Goal: Task Accomplishment & Management: Manage account settings

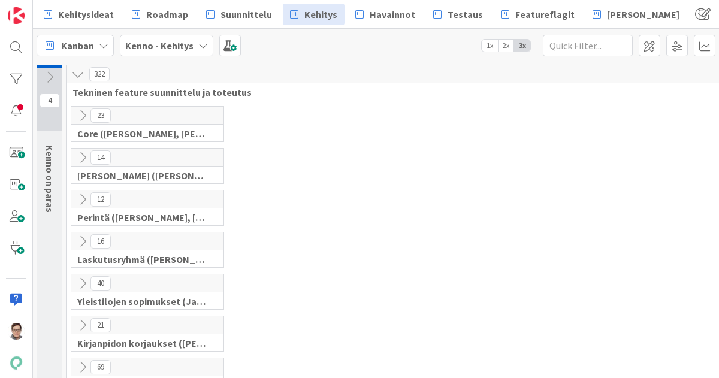
click at [80, 117] on icon at bounding box center [82, 115] width 13 height 13
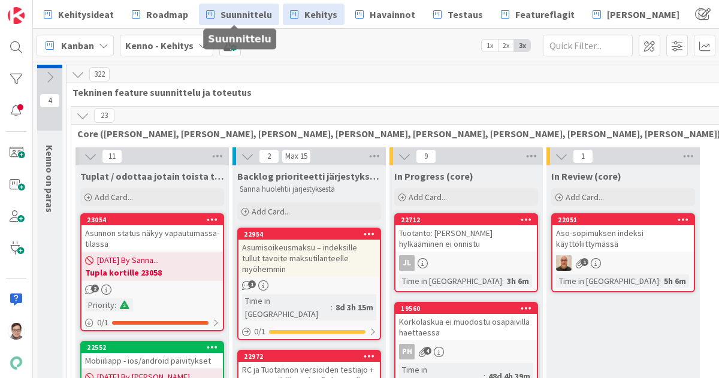
click at [251, 19] on span "Suunnittelu" at bounding box center [247, 14] width 52 height 14
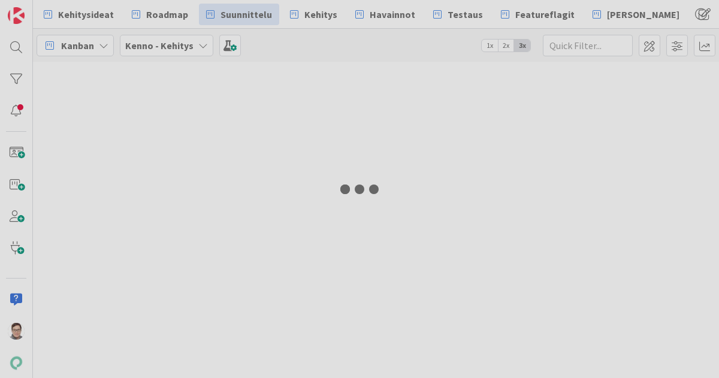
click at [384, 11] on div at bounding box center [359, 189] width 719 height 378
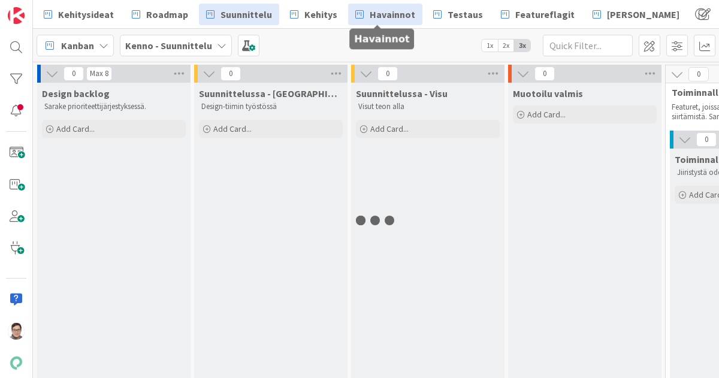
click at [384, 13] on span "Havainnot" at bounding box center [393, 14] width 46 height 14
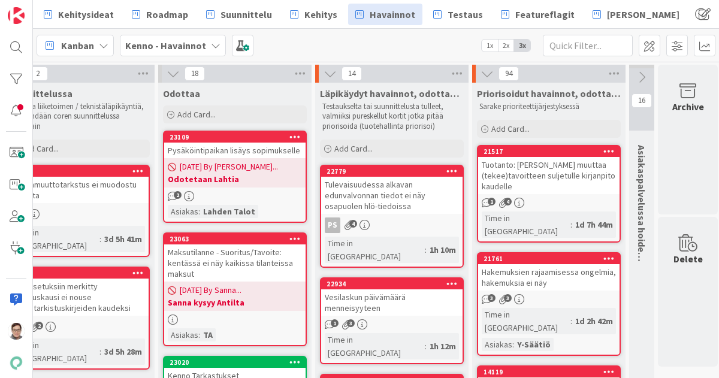
scroll to position [0, 205]
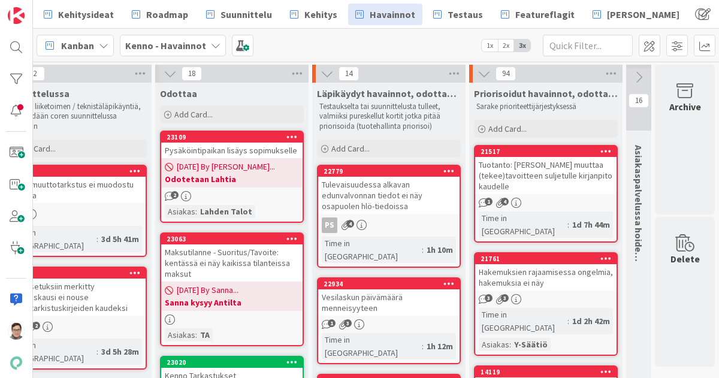
click at [601, 149] on icon at bounding box center [606, 151] width 11 height 8
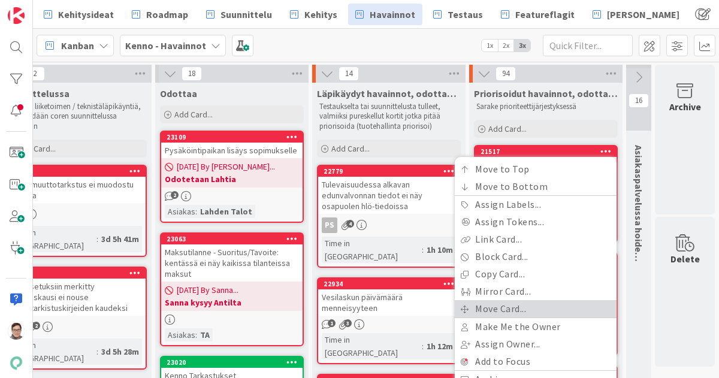
click at [491, 307] on link "Move Card..." at bounding box center [536, 308] width 162 height 17
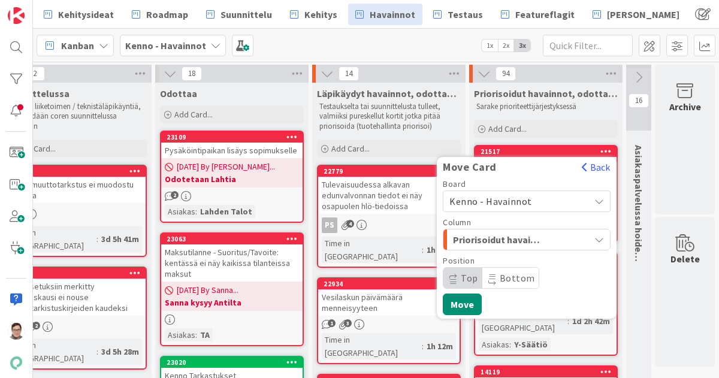
click at [504, 202] on span "Kenno - Havainnot" at bounding box center [491, 201] width 83 height 12
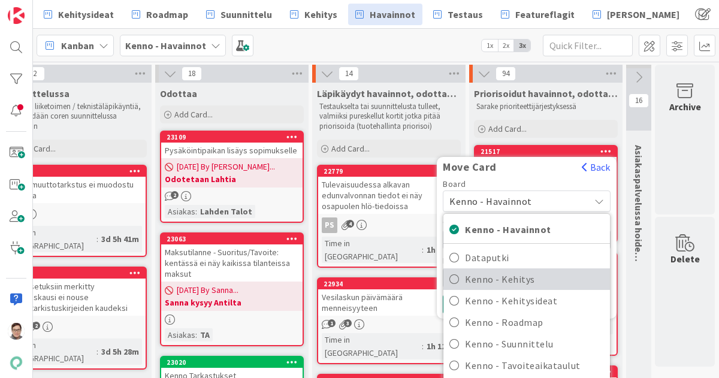
click at [502, 274] on span "Kenno - Kehitys" at bounding box center [534, 279] width 139 height 18
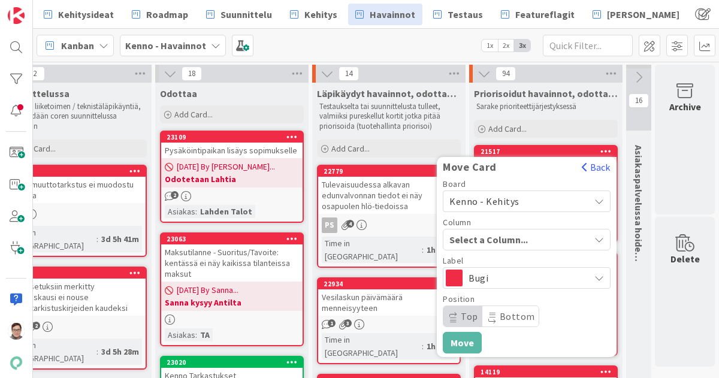
click at [503, 239] on span "Select a Column..." at bounding box center [495, 240] width 90 height 16
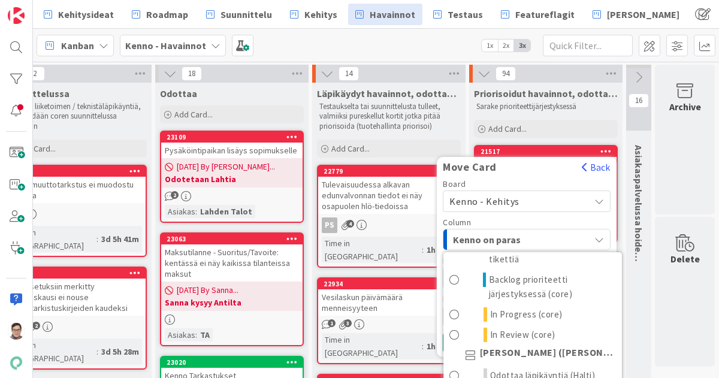
scroll to position [84, 0]
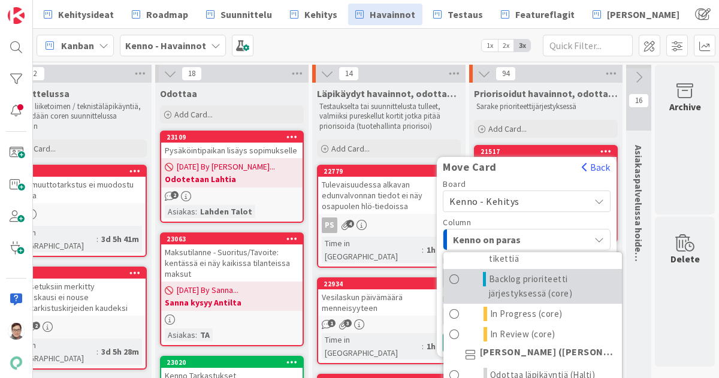
click at [506, 285] on span "Backlog prioriteetti järjestyksessä (core)" at bounding box center [552, 286] width 127 height 29
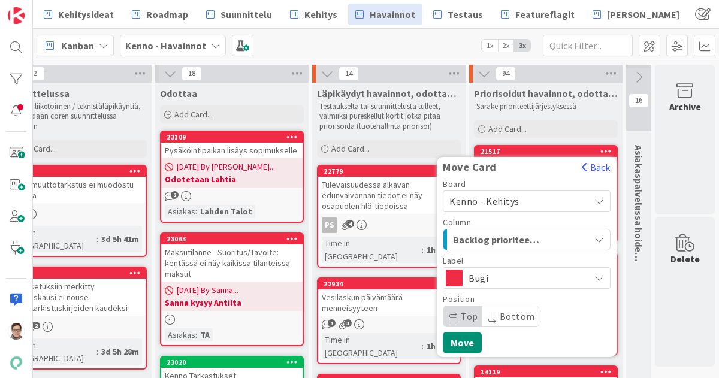
click at [489, 322] on span "Bottom" at bounding box center [510, 316] width 56 height 20
click at [450, 342] on button "Move" at bounding box center [462, 343] width 39 height 22
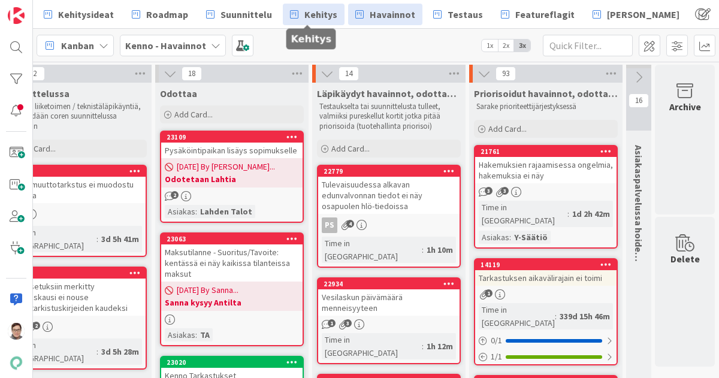
click at [306, 11] on span "Kehitys" at bounding box center [320, 14] width 33 height 14
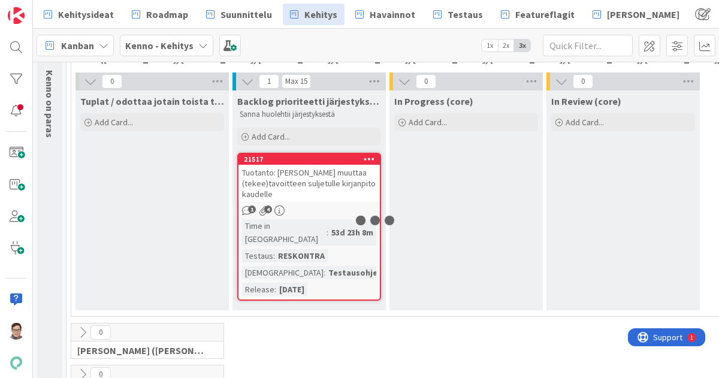
scroll to position [76, 0]
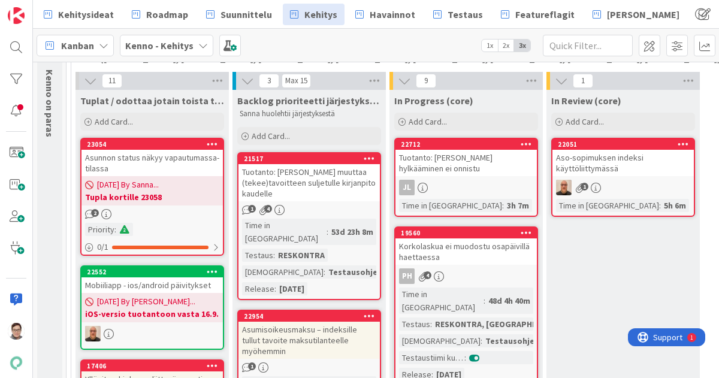
click at [369, 159] on icon at bounding box center [369, 158] width 11 height 8
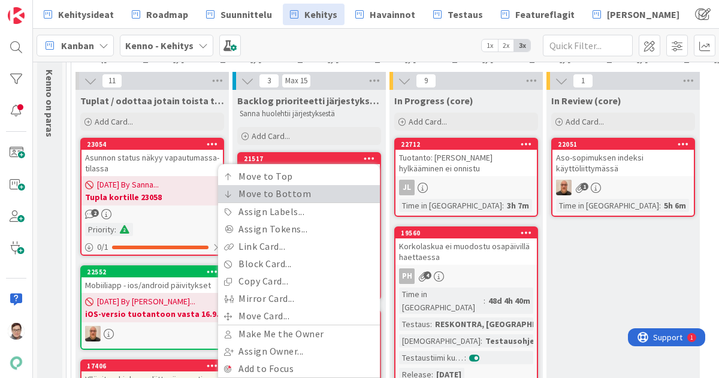
click at [308, 193] on link "Move to Bottom" at bounding box center [299, 193] width 162 height 17
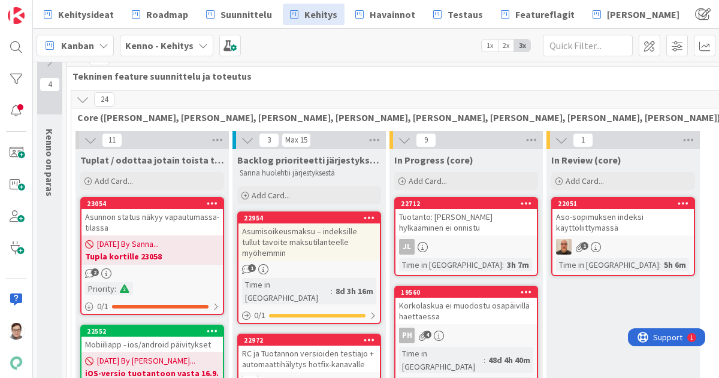
scroll to position [0, 0]
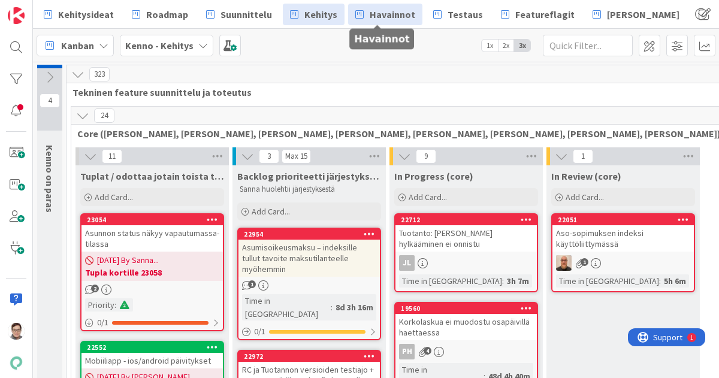
click at [391, 14] on span "Havainnot" at bounding box center [393, 14] width 46 height 14
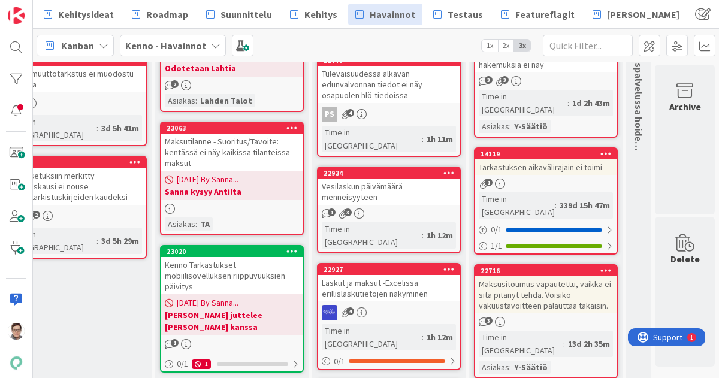
scroll to position [212, 205]
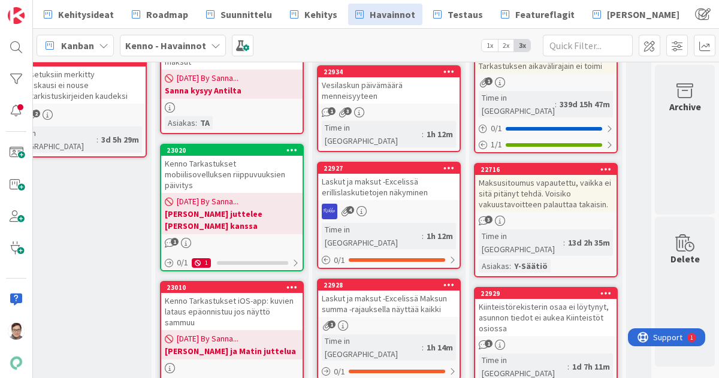
click at [396, 204] on div "4" at bounding box center [388, 212] width 141 height 16
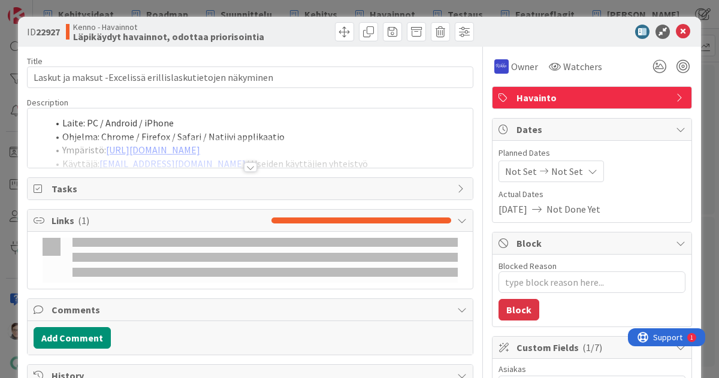
click at [244, 164] on div at bounding box center [250, 167] width 13 height 10
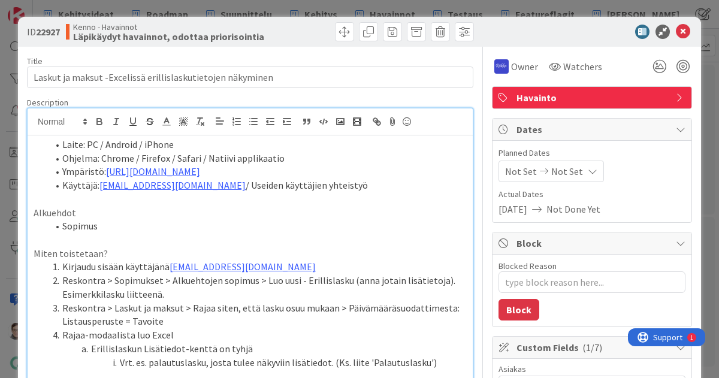
type textarea "x"
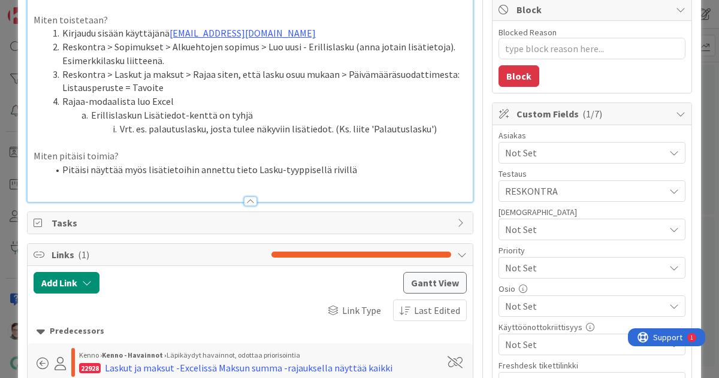
scroll to position [248, 0]
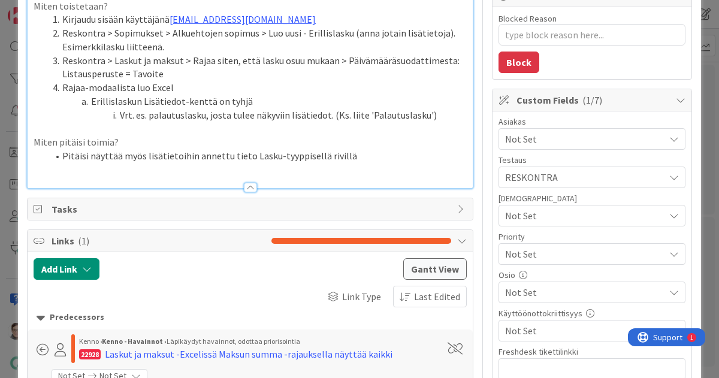
click at [360, 167] on p at bounding box center [250, 169] width 433 height 14
click at [355, 158] on li "Pitäisi näyttää myös lisätietoihin annettu tieto Lasku-tyyppisellä rivillä" at bounding box center [257, 156] width 419 height 14
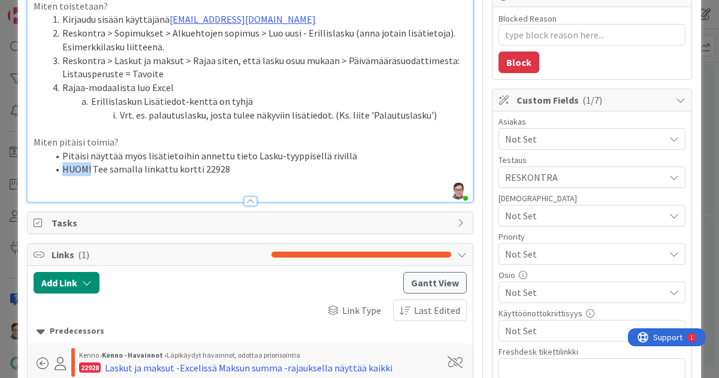
drag, startPoint x: 91, startPoint y: 170, endPoint x: 62, endPoint y: 171, distance: 28.8
click at [62, 171] on li "HUOM! Tee samalla linkattu kortti 22928" at bounding box center [257, 169] width 419 height 14
click at [252, 164] on li "HUOM! Tee samalla linkattu kortti 22928" at bounding box center [257, 169] width 419 height 14
drag, startPoint x: 132, startPoint y: 141, endPoint x: 21, endPoint y: 147, distance: 111.6
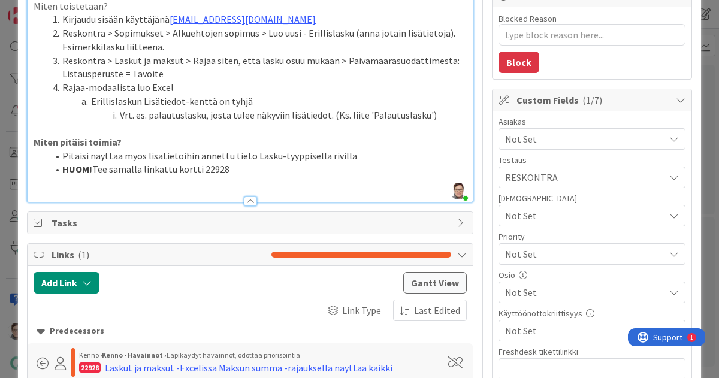
click at [247, 204] on div at bounding box center [250, 202] width 13 height 10
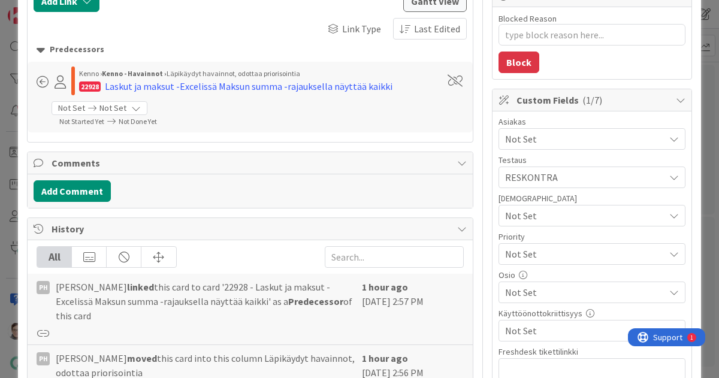
scroll to position [0, 0]
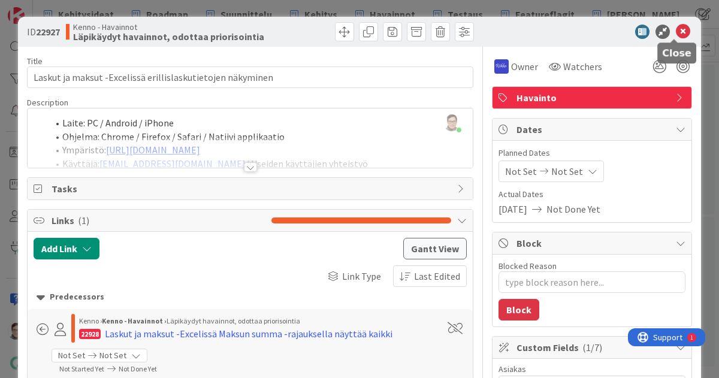
click at [677, 26] on icon at bounding box center [683, 32] width 14 height 14
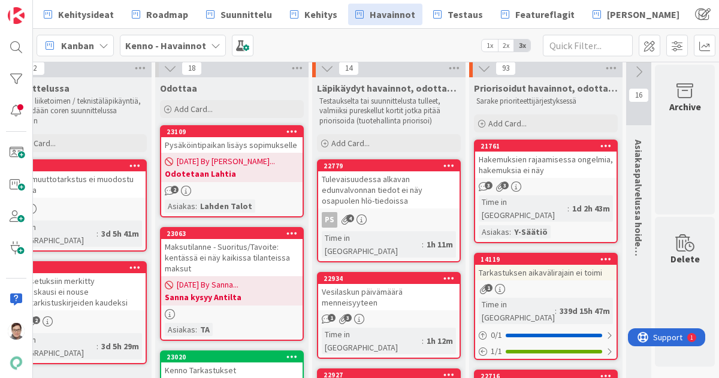
scroll to position [0, 205]
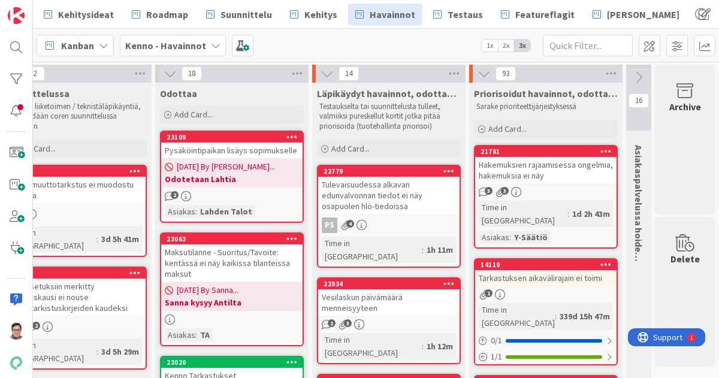
click at [601, 152] on icon at bounding box center [606, 151] width 11 height 8
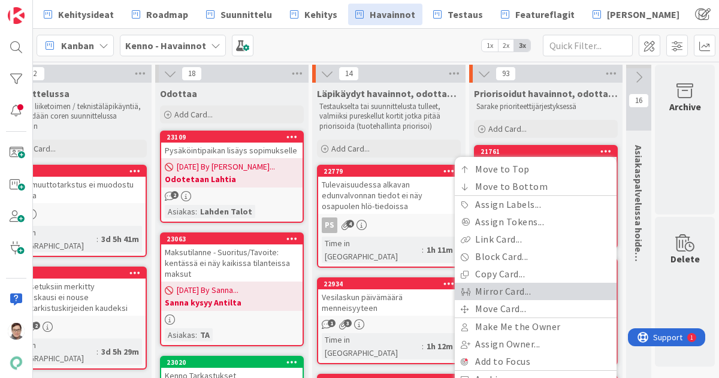
click at [494, 294] on link "Mirror Card..." at bounding box center [536, 291] width 162 height 17
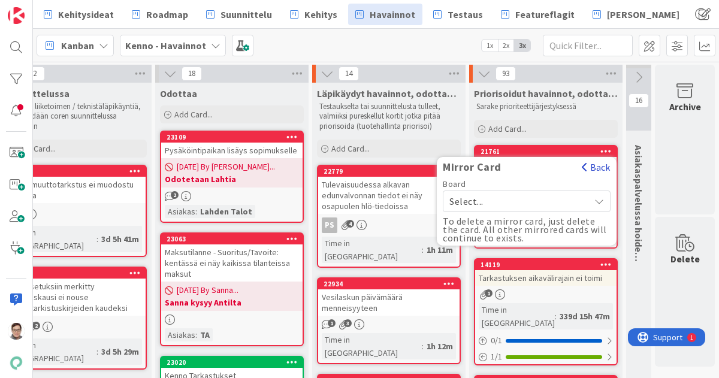
click at [581, 167] on button "Back" at bounding box center [595, 167] width 29 height 13
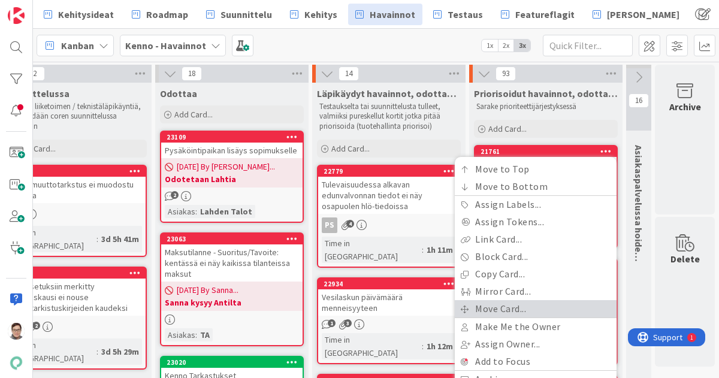
click at [490, 303] on link "Move Card..." at bounding box center [536, 308] width 162 height 17
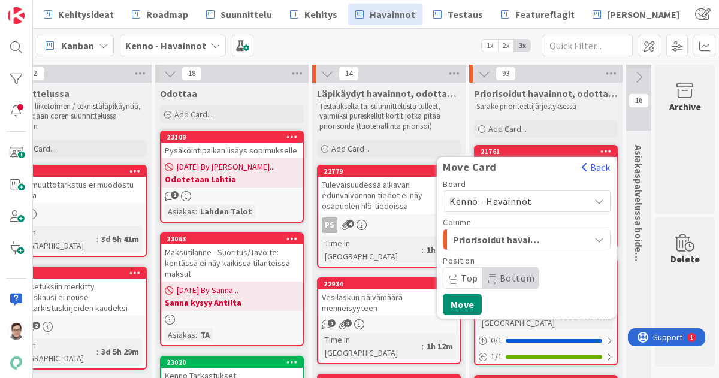
click at [500, 203] on span "Kenno - Havainnot" at bounding box center [491, 201] width 83 height 12
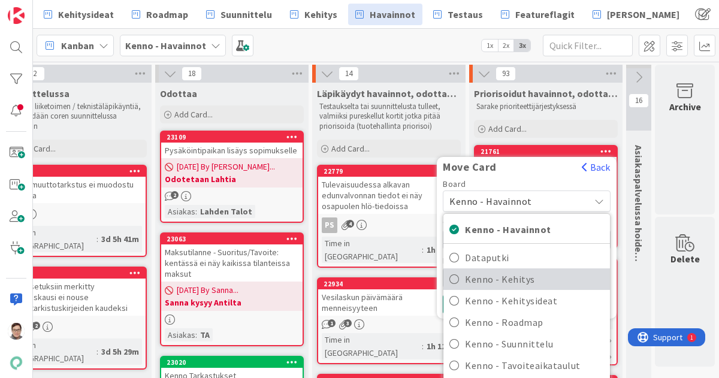
click at [499, 276] on span "Kenno - Kehitys" at bounding box center [534, 279] width 139 height 18
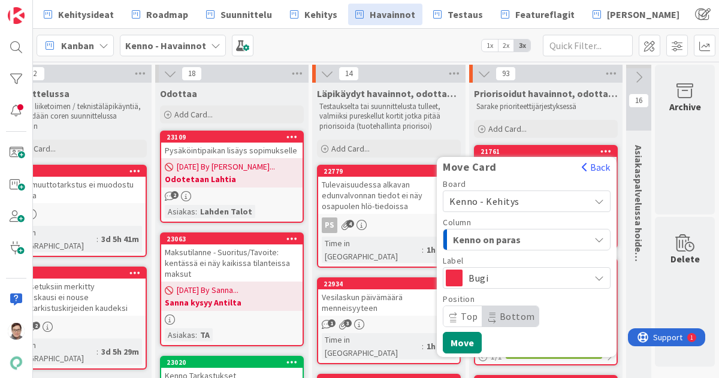
click at [497, 236] on span "Kenno on paras" at bounding box center [498, 240] width 90 height 16
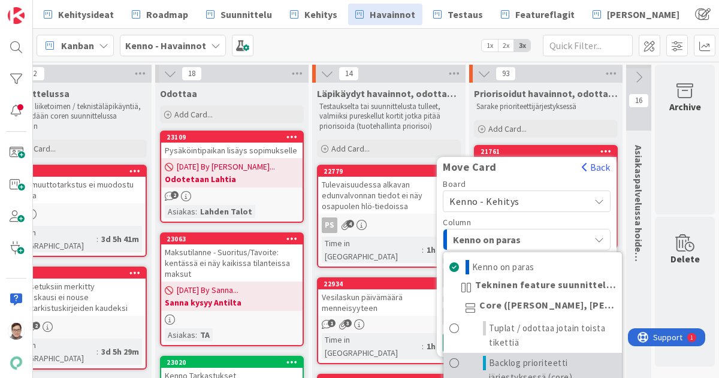
click at [505, 357] on span "Backlog prioriteetti järjestyksessä (core)" at bounding box center [552, 370] width 127 height 29
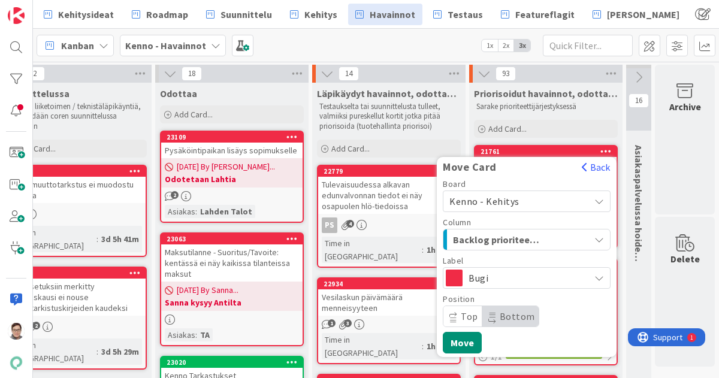
click at [507, 312] on span "Bottom" at bounding box center [517, 316] width 35 height 12
click at [457, 342] on button "Move" at bounding box center [462, 343] width 39 height 22
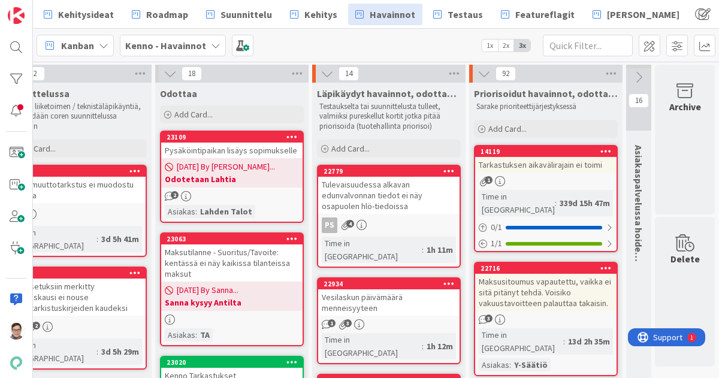
click at [601, 147] on icon at bounding box center [606, 151] width 11 height 8
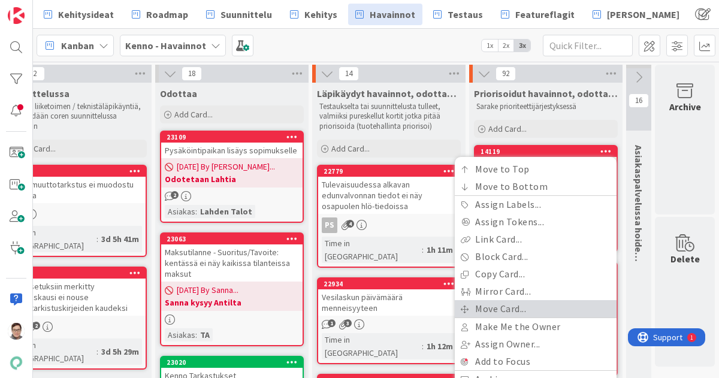
click at [488, 306] on link "Move Card..." at bounding box center [536, 308] width 162 height 17
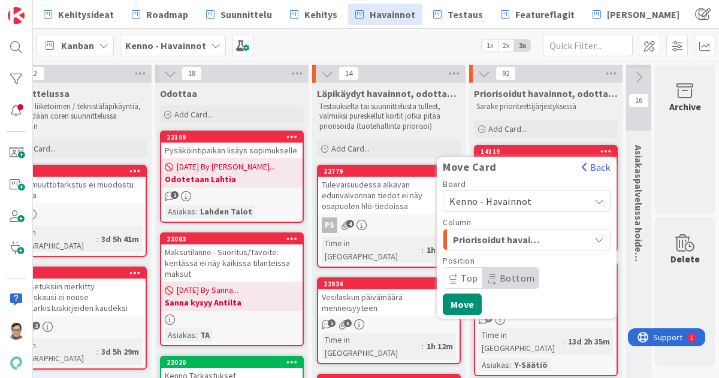
click at [493, 207] on span "Kenno - Havainnot" at bounding box center [517, 201] width 134 height 17
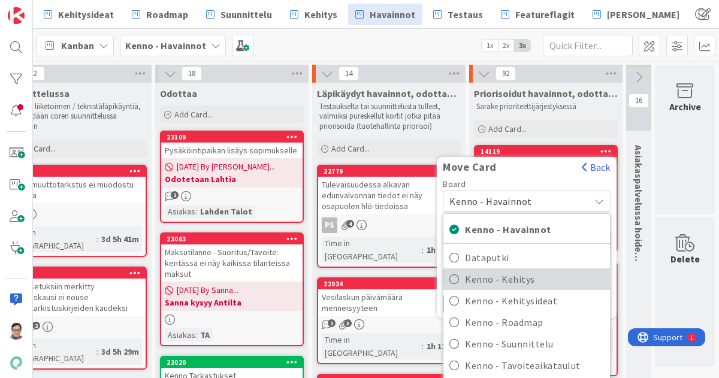
click at [496, 280] on span "Kenno - Kehitys" at bounding box center [534, 279] width 139 height 18
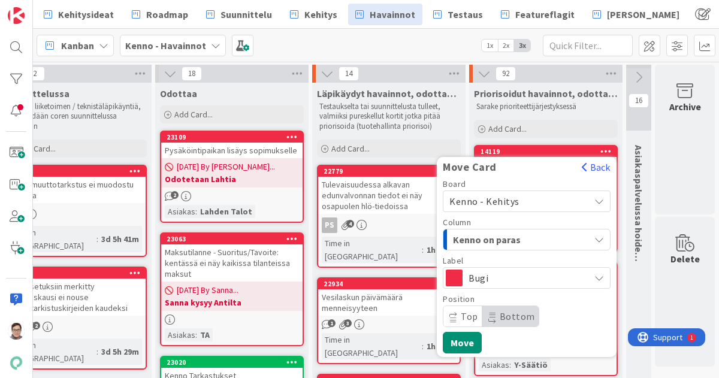
click at [502, 240] on span "Kenno on paras" at bounding box center [498, 240] width 90 height 16
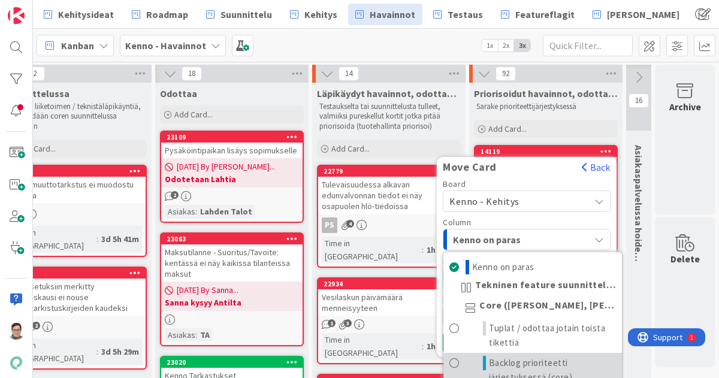
click at [507, 364] on span "Backlog prioriteetti järjestyksessä (core)" at bounding box center [552, 370] width 127 height 29
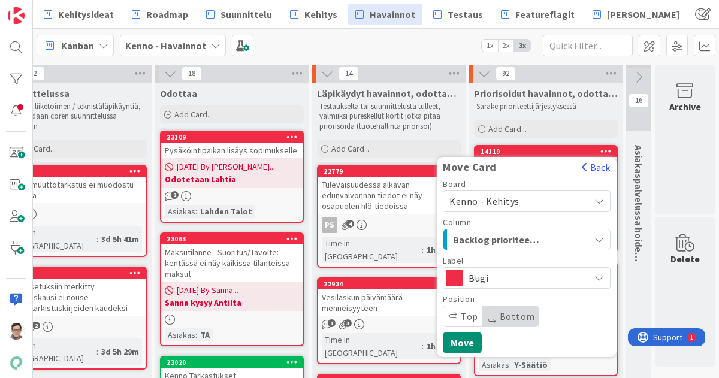
click at [507, 319] on span "Bottom" at bounding box center [517, 316] width 35 height 12
click at [462, 340] on button "Move" at bounding box center [462, 343] width 39 height 22
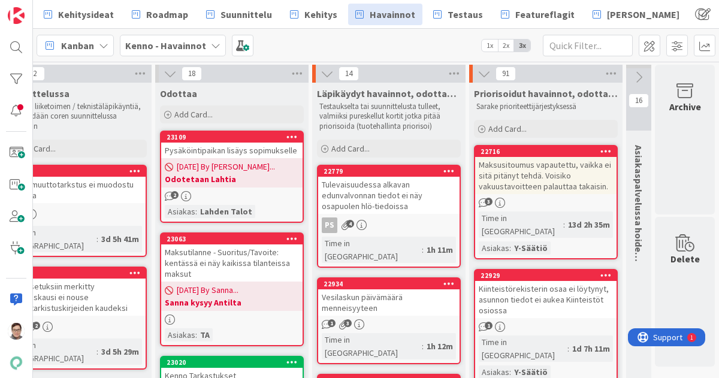
click at [601, 150] on icon at bounding box center [606, 151] width 11 height 8
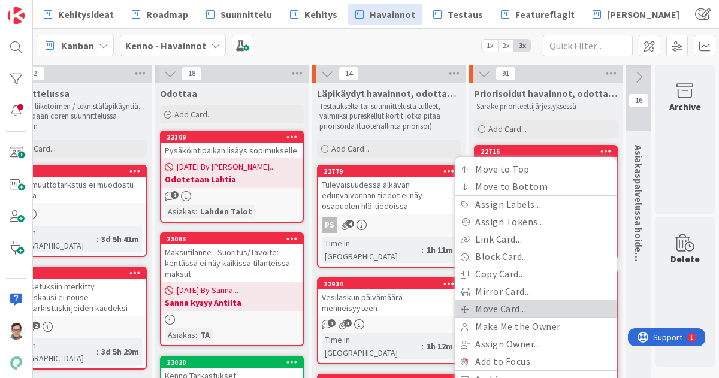
click at [502, 308] on link "Move Card..." at bounding box center [536, 308] width 162 height 17
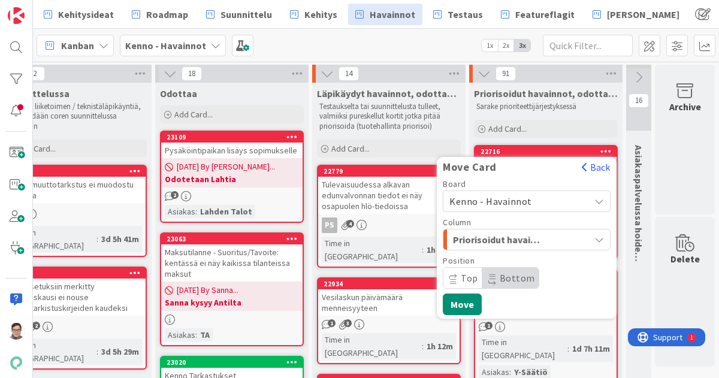
click at [497, 195] on span "Kenno - Havainnot" at bounding box center [491, 201] width 83 height 12
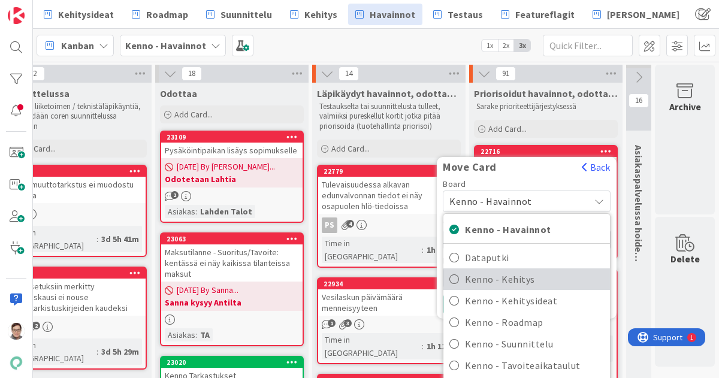
click at [498, 284] on span "Kenno - Kehitys" at bounding box center [534, 279] width 139 height 18
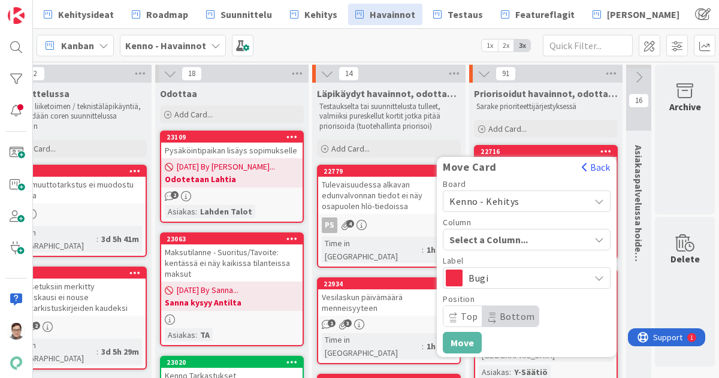
click at [500, 237] on span "Select a Column..." at bounding box center [495, 240] width 90 height 16
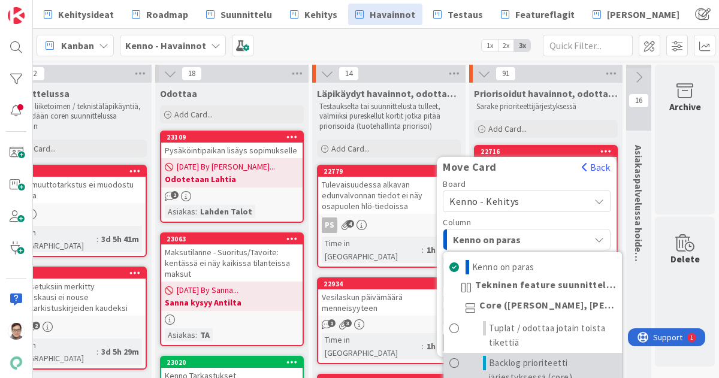
click at [505, 358] on span "Backlog prioriteetti järjestyksessä (core)" at bounding box center [552, 370] width 127 height 29
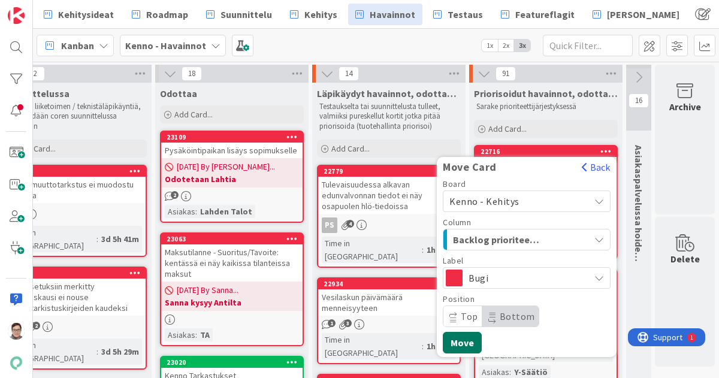
click at [460, 336] on button "Move" at bounding box center [462, 343] width 39 height 22
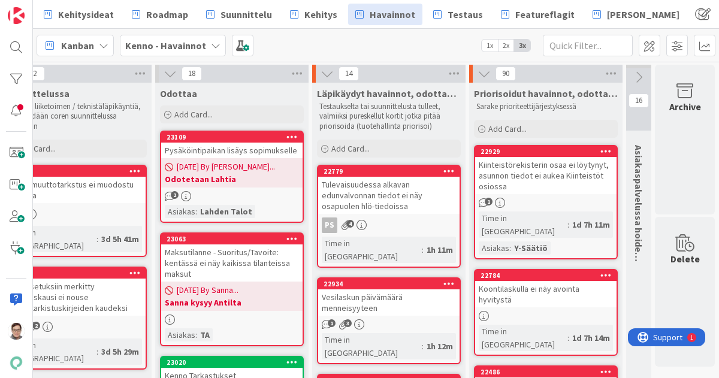
click at [601, 152] on icon at bounding box center [606, 151] width 11 height 8
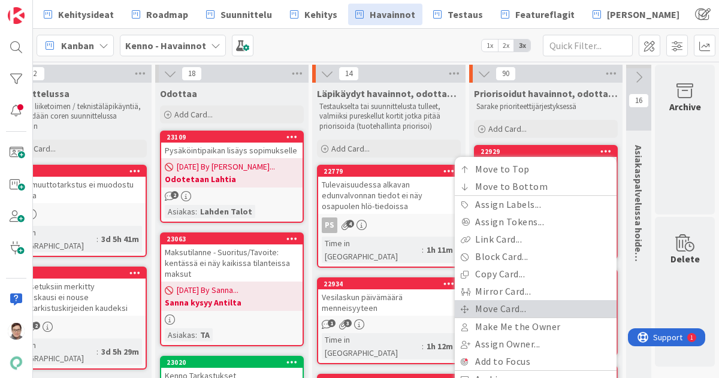
click at [514, 307] on link "Move Card..." at bounding box center [536, 308] width 162 height 17
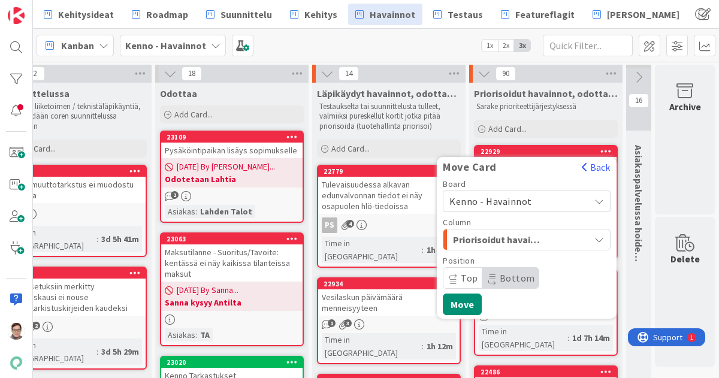
click at [512, 203] on span "Kenno - Havainnot" at bounding box center [491, 201] width 83 height 12
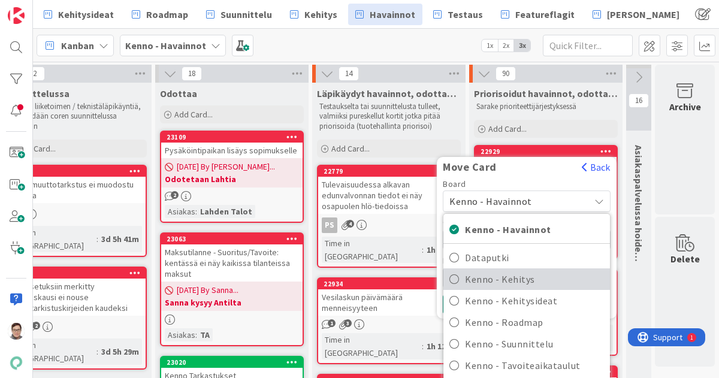
click at [502, 280] on span "Kenno - Kehitys" at bounding box center [534, 279] width 139 height 18
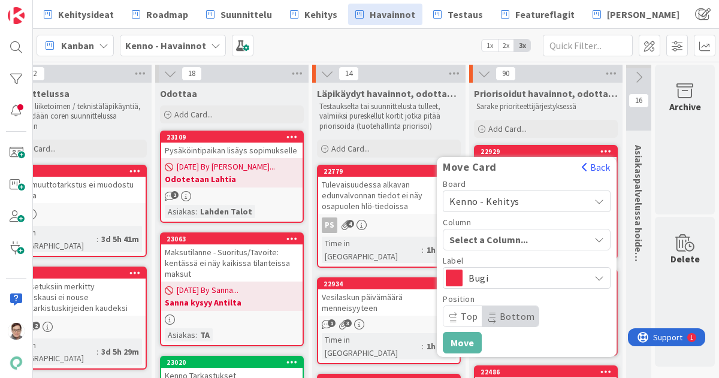
click at [498, 238] on span "Select a Column..." at bounding box center [495, 240] width 90 height 16
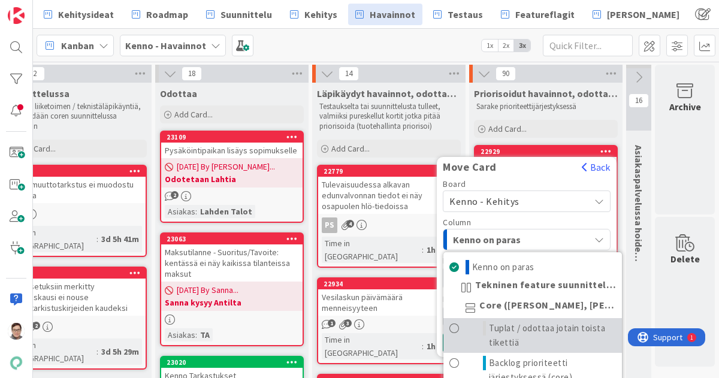
scroll to position [71, 0]
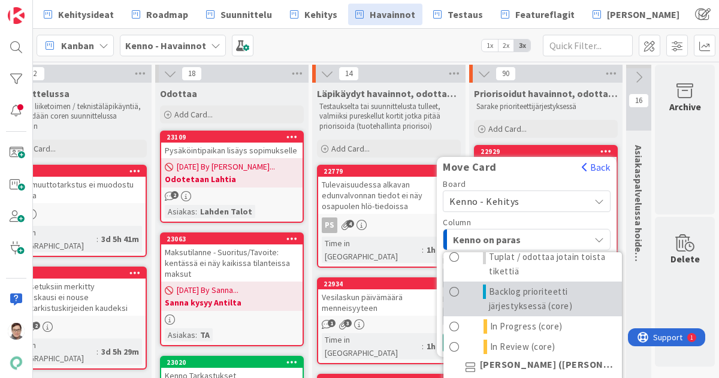
click at [504, 301] on span "Backlog prioriteetti järjestyksessä (core)" at bounding box center [552, 299] width 127 height 29
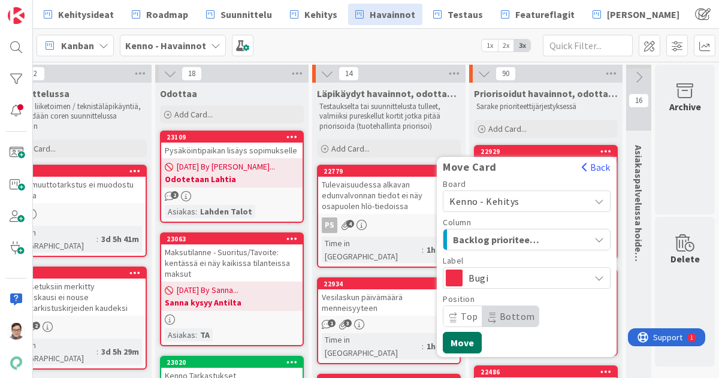
click at [461, 339] on button "Move" at bounding box center [462, 343] width 39 height 22
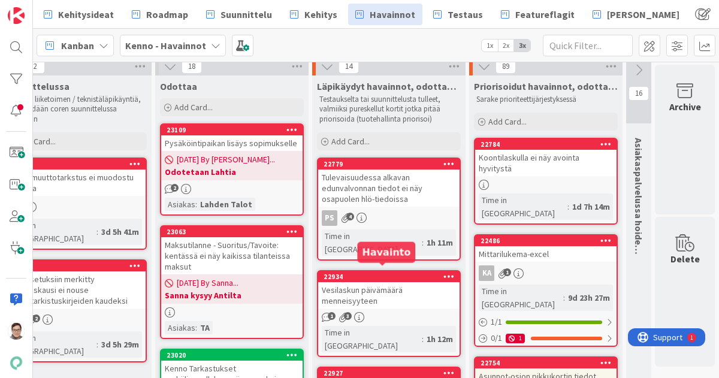
scroll to position [0, 205]
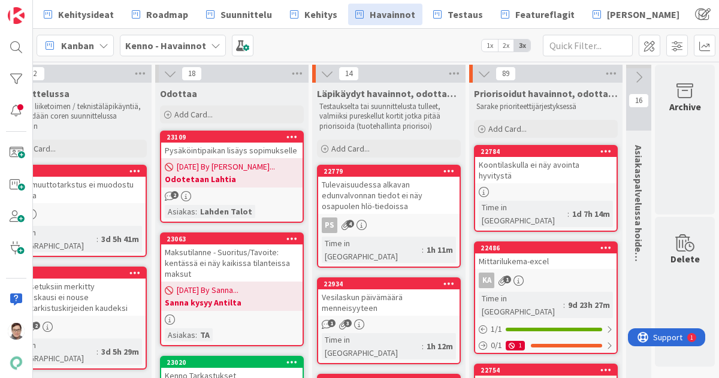
click at [601, 152] on icon at bounding box center [606, 151] width 11 height 8
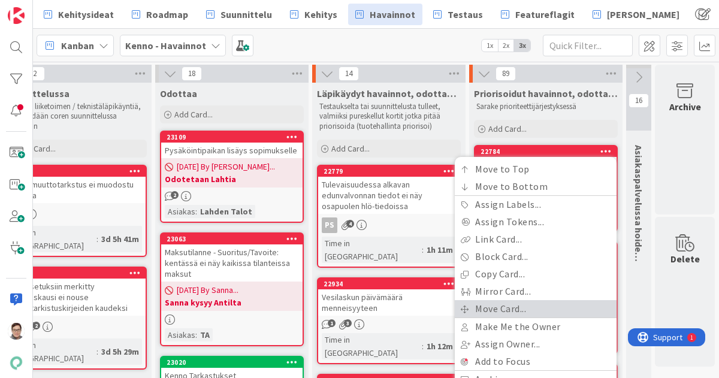
click at [490, 309] on link "Move Card..." at bounding box center [536, 308] width 162 height 17
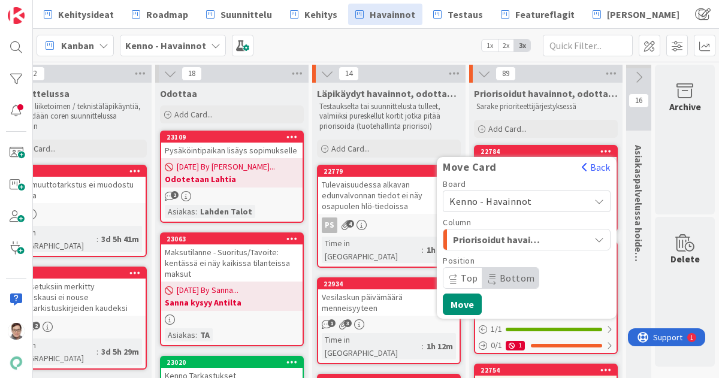
click at [525, 200] on span "Kenno - Havainnot" at bounding box center [517, 201] width 134 height 17
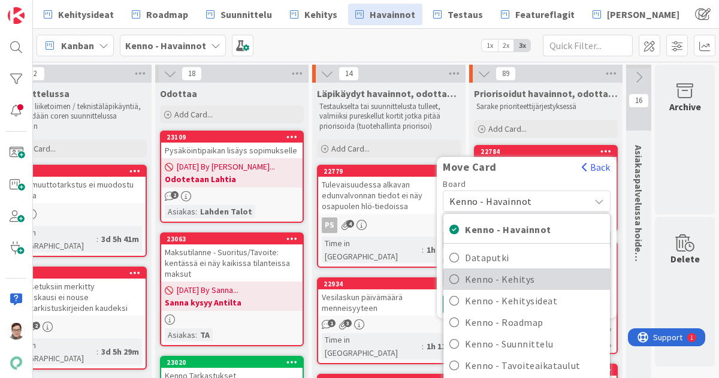
click at [502, 276] on span "Kenno - Kehitys" at bounding box center [534, 279] width 139 height 18
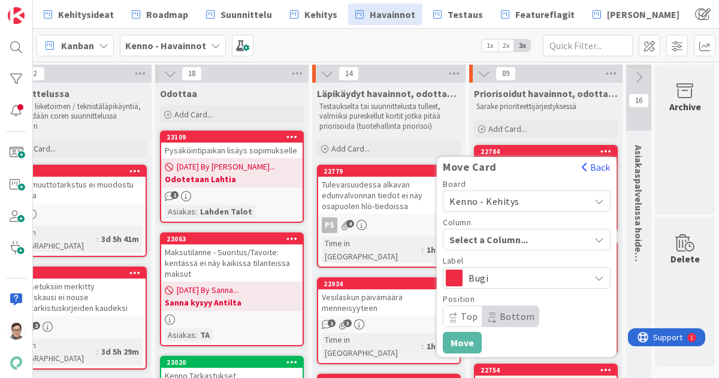
click at [493, 239] on span "Select a Column..." at bounding box center [495, 240] width 90 height 16
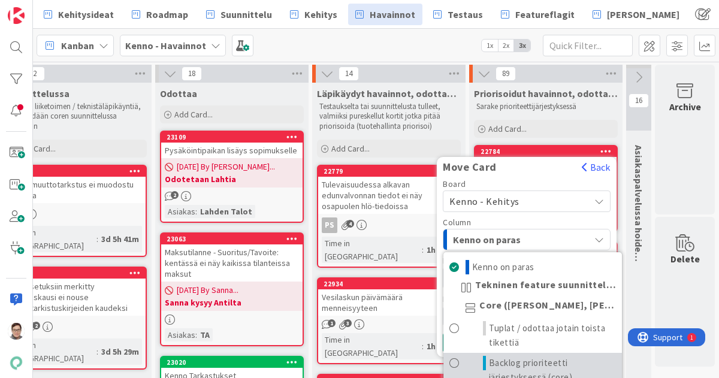
click at [505, 357] on span "Backlog prioriteetti järjestyksessä (core)" at bounding box center [552, 370] width 127 height 29
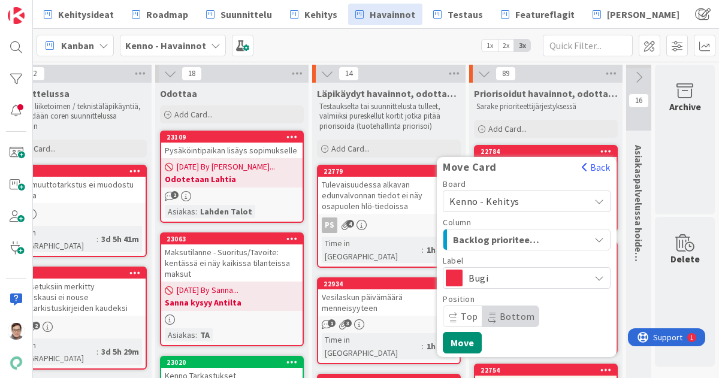
click at [500, 314] on span "Bottom" at bounding box center [517, 316] width 35 height 12
click at [454, 336] on button "Move" at bounding box center [462, 343] width 39 height 22
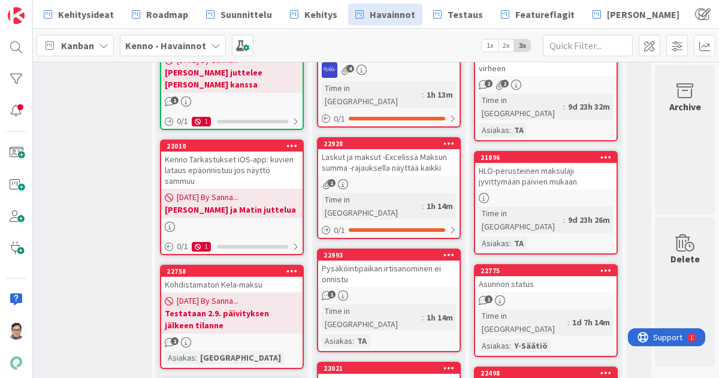
scroll to position [355, 205]
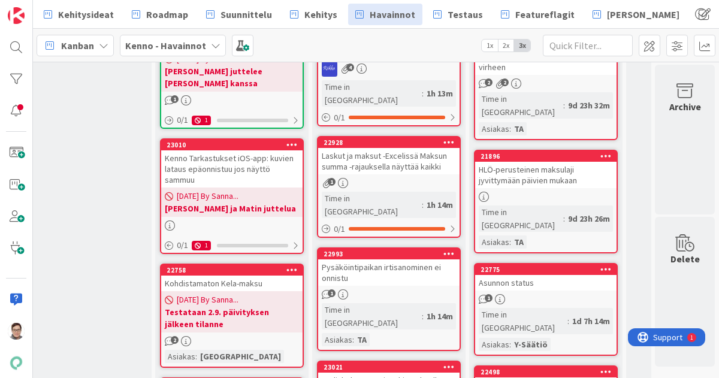
click at [376, 260] on div "Pysäköintipaikan irtisanominen ei onnistu" at bounding box center [388, 273] width 141 height 26
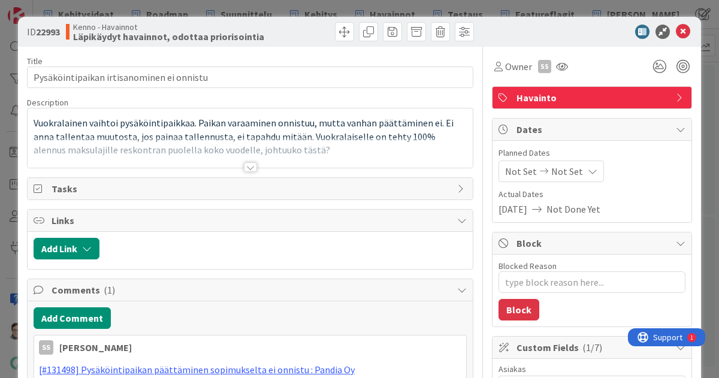
click at [248, 162] on div at bounding box center [250, 167] width 13 height 10
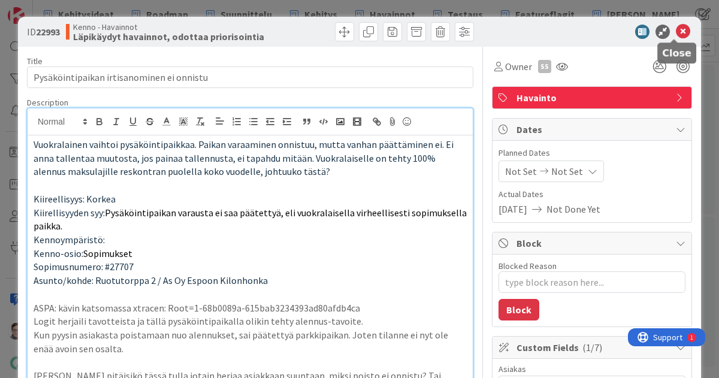
click at [676, 31] on icon at bounding box center [683, 32] width 14 height 14
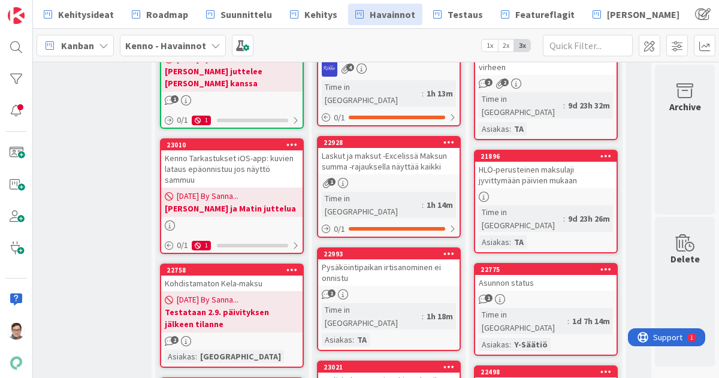
click at [444, 249] on icon at bounding box center [449, 253] width 11 height 8
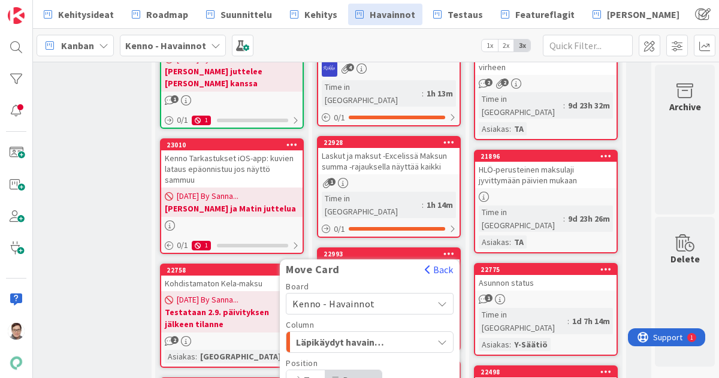
click at [360, 295] on span "Kenno - Havainnot" at bounding box center [359, 303] width 134 height 17
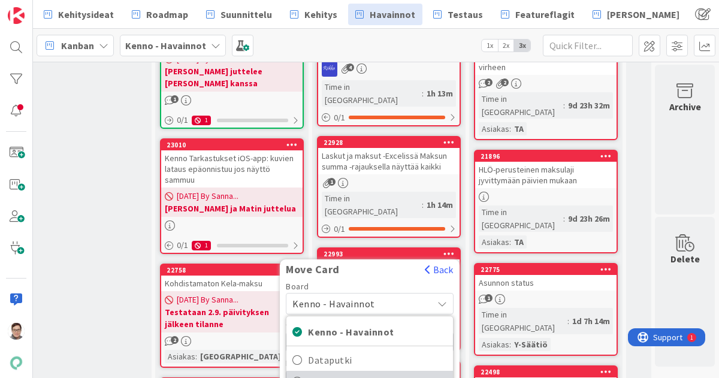
click at [342, 373] on span "Kenno - Kehitys" at bounding box center [377, 382] width 139 height 18
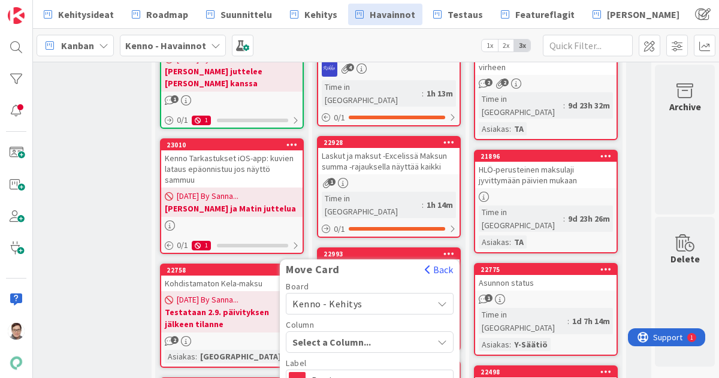
click at [344, 334] on span "Select a Column..." at bounding box center [337, 342] width 90 height 16
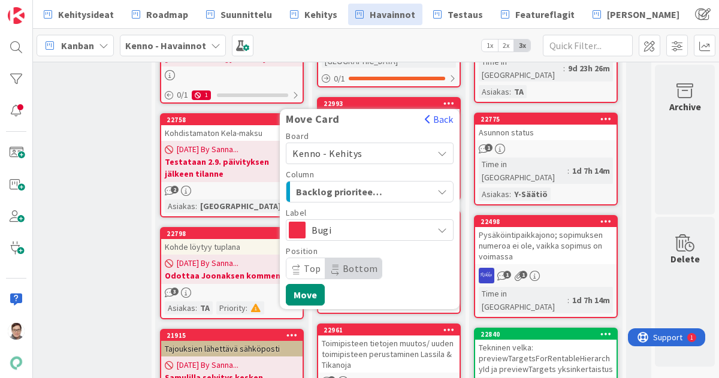
scroll to position [508, 205]
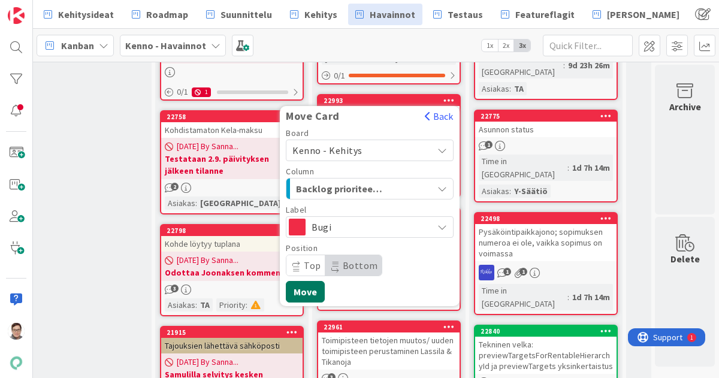
click at [298, 281] on button "Move" at bounding box center [305, 292] width 39 height 22
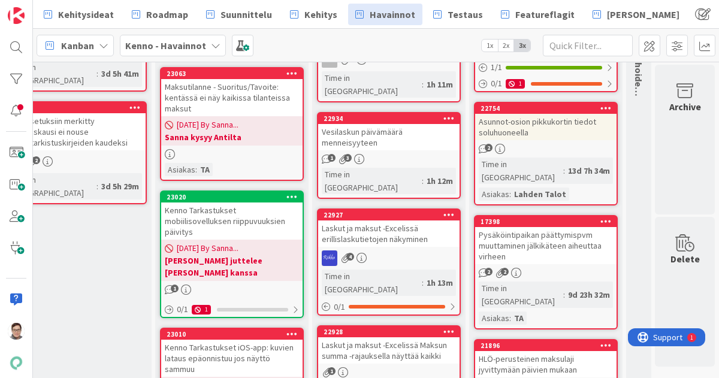
scroll to position [0, 205]
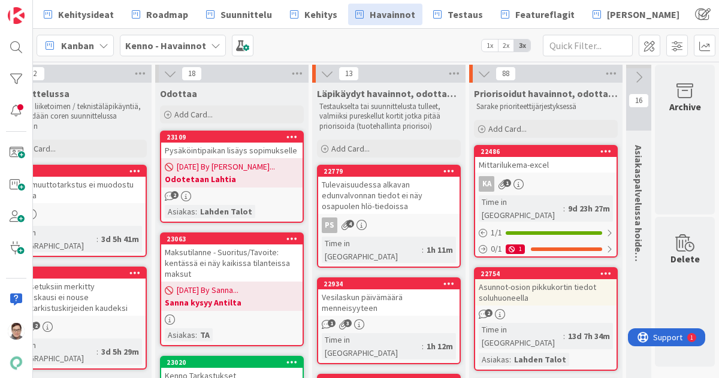
click at [380, 194] on div "Tulevaisuudessa alkavan edunvalvonnan tiedot ei näy osapuolen hlö-tiedoissa" at bounding box center [388, 195] width 141 height 37
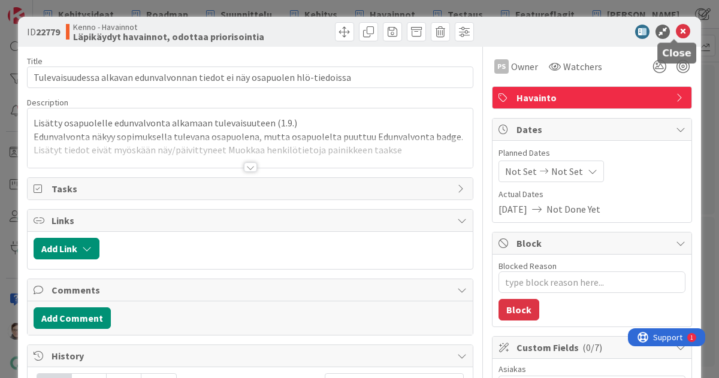
click at [676, 34] on icon at bounding box center [683, 32] width 14 height 14
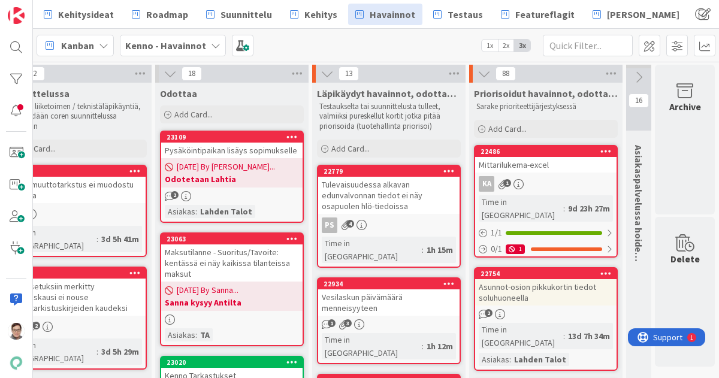
click at [444, 171] on icon at bounding box center [449, 171] width 11 height 8
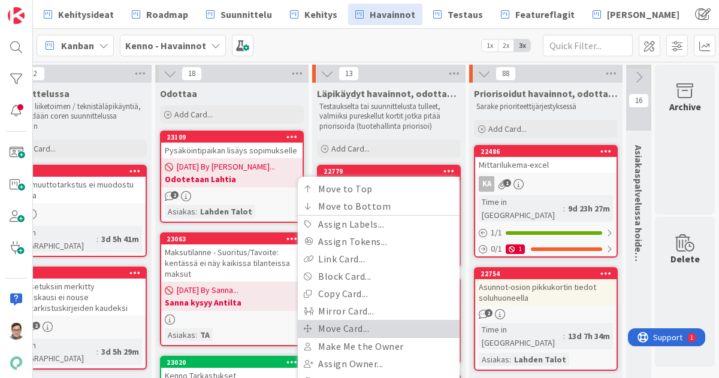
click at [331, 325] on link "Move Card..." at bounding box center [379, 328] width 162 height 17
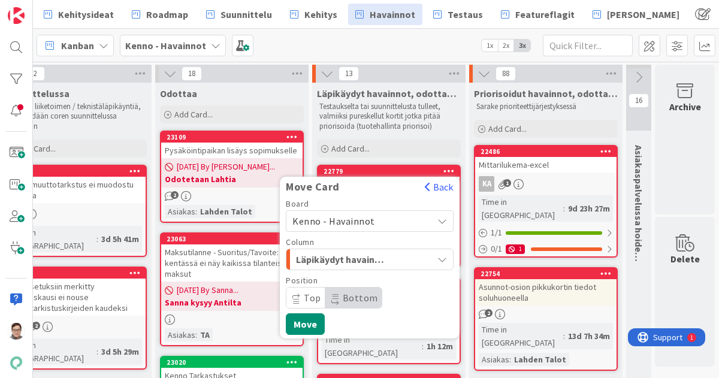
click at [350, 221] on span "Kenno - Havainnot" at bounding box center [333, 221] width 83 height 12
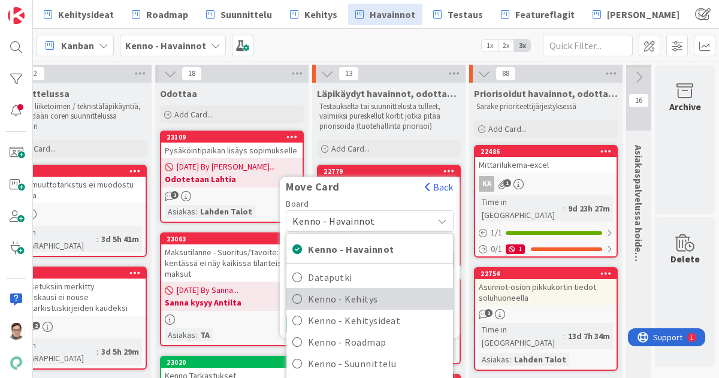
click at [348, 291] on span "Kenno - Kehitys" at bounding box center [377, 299] width 139 height 18
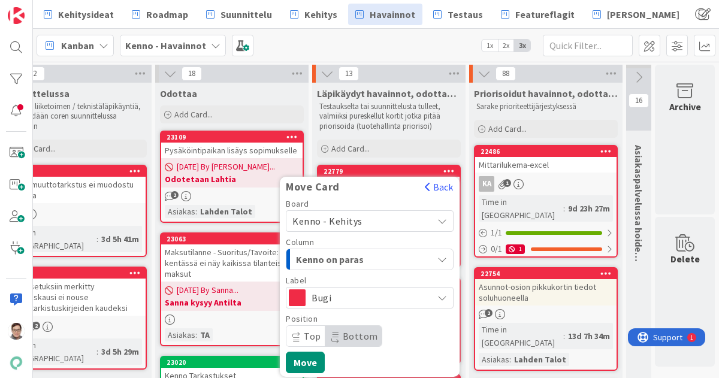
click at [353, 254] on span "Kenno on paras" at bounding box center [341, 260] width 90 height 16
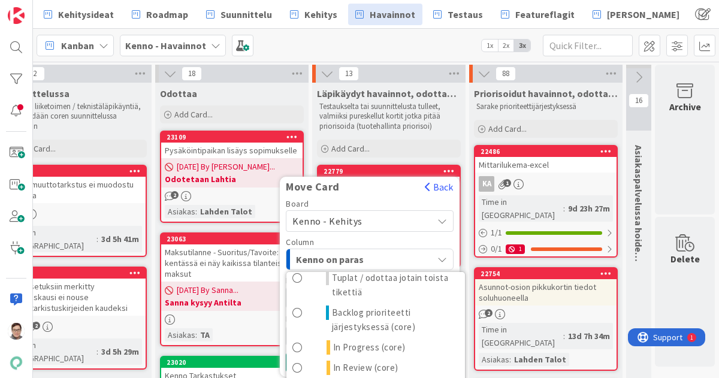
scroll to position [70, 0]
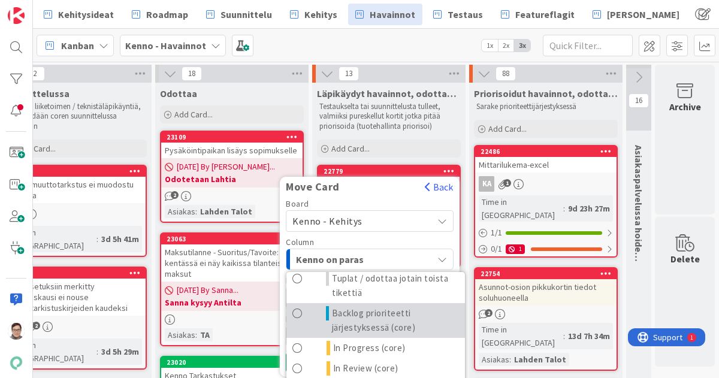
click at [353, 313] on span "Backlog prioriteetti järjestyksessä (core)" at bounding box center [395, 320] width 127 height 29
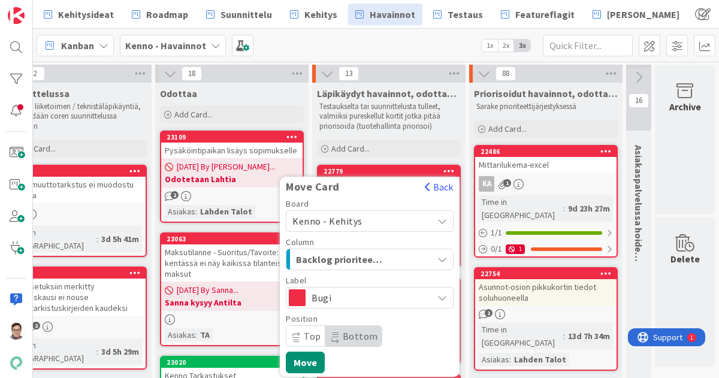
click at [343, 339] on span "Bottom" at bounding box center [360, 336] width 35 height 12
click at [301, 352] on button "Move" at bounding box center [305, 363] width 39 height 22
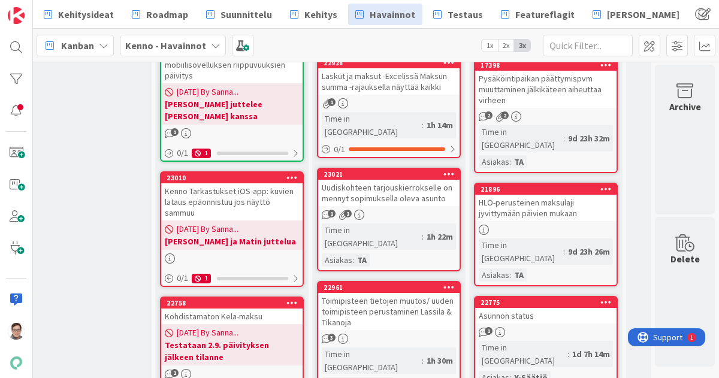
scroll to position [322, 205]
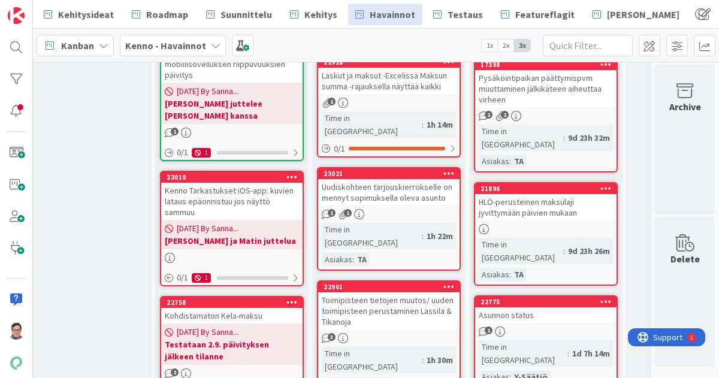
click at [444, 282] on icon at bounding box center [449, 286] width 11 height 8
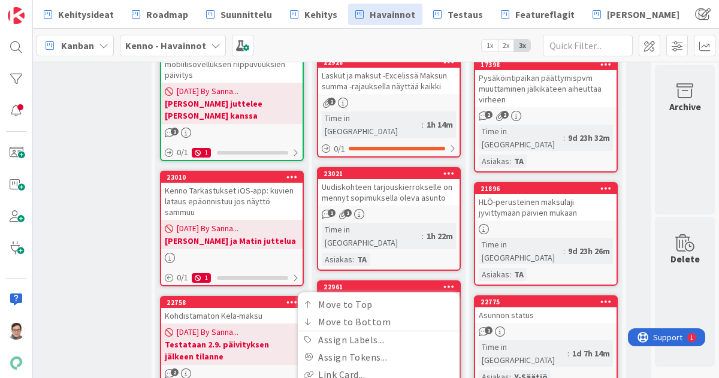
scroll to position [398, 205]
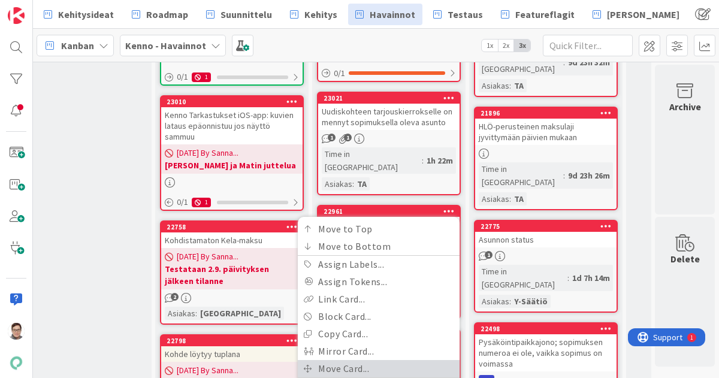
click at [349, 360] on link "Move Card..." at bounding box center [379, 368] width 162 height 17
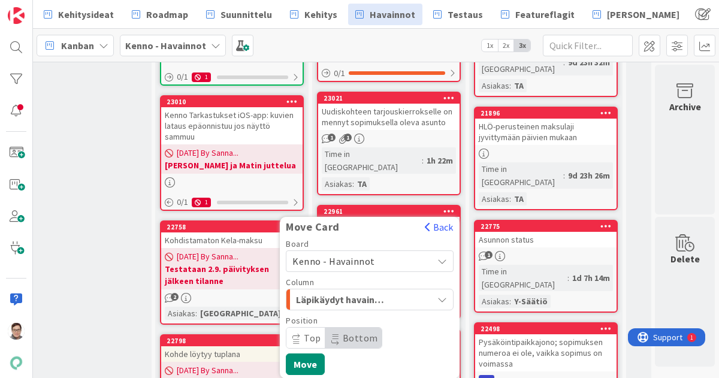
click at [348, 255] on span "Kenno - Havainnot" at bounding box center [333, 261] width 83 height 12
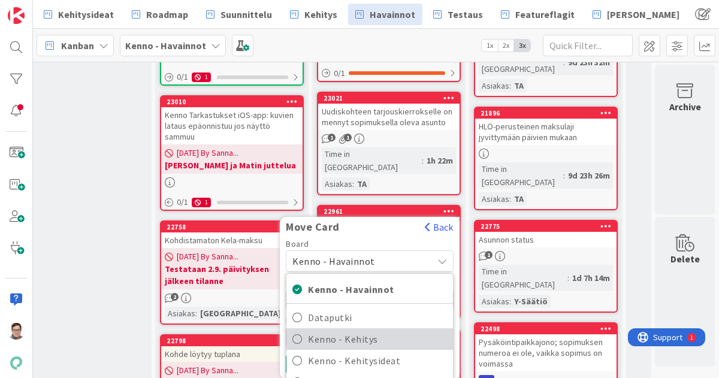
click at [346, 330] on span "Kenno - Kehitys" at bounding box center [377, 339] width 139 height 18
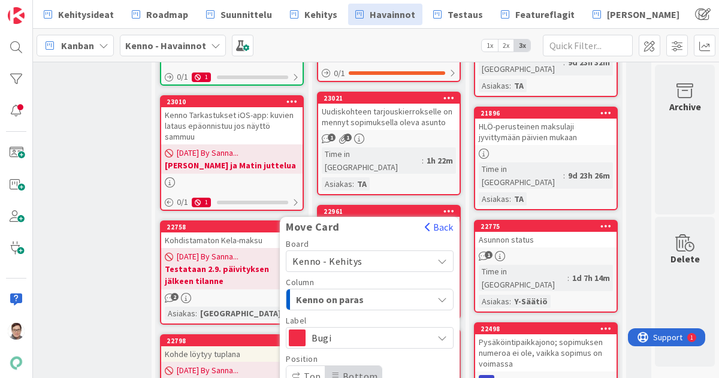
click at [348, 292] on span "Kenno on paras" at bounding box center [341, 300] width 90 height 16
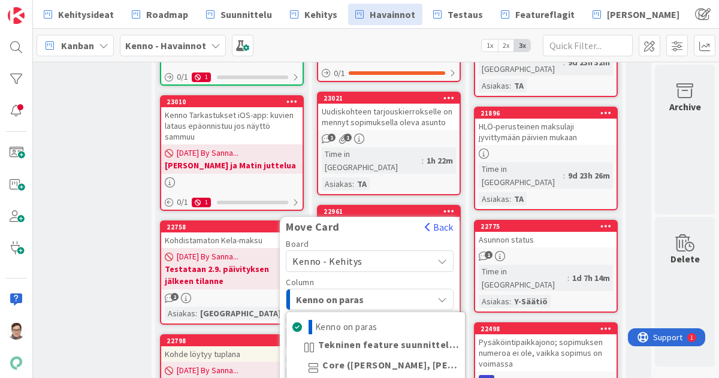
scroll to position [37, 0]
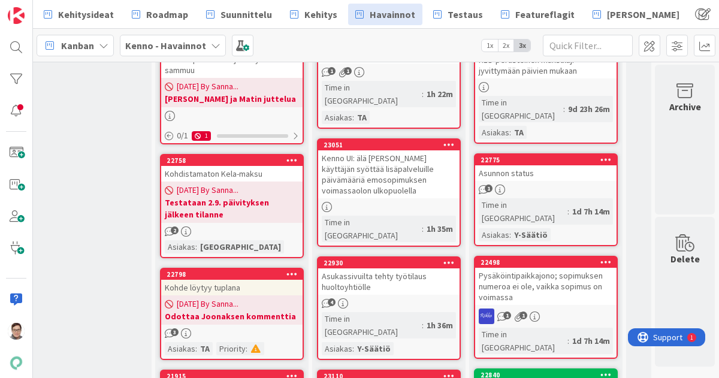
scroll to position [508, 205]
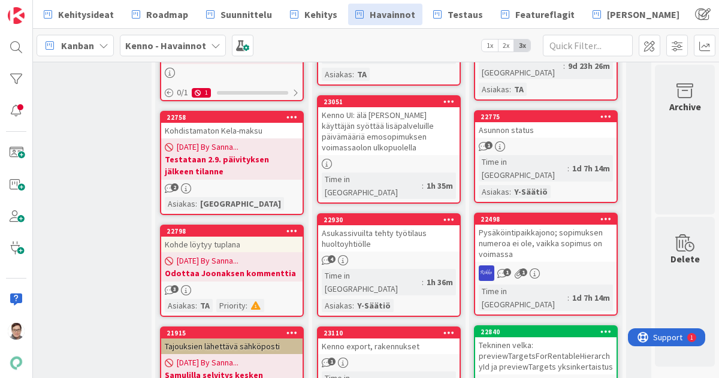
click at [444, 215] on icon at bounding box center [449, 219] width 11 height 8
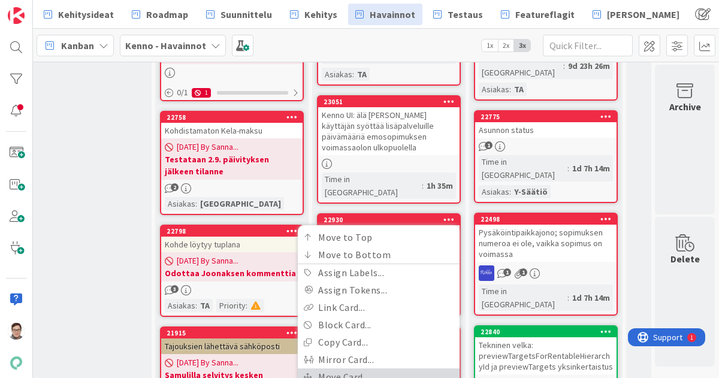
click at [349, 369] on link "Move Card..." at bounding box center [379, 377] width 162 height 17
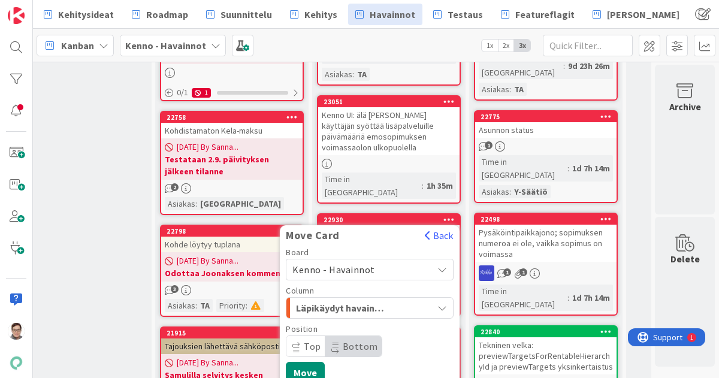
click at [361, 264] on span "Kenno - Havainnot" at bounding box center [333, 270] width 83 height 12
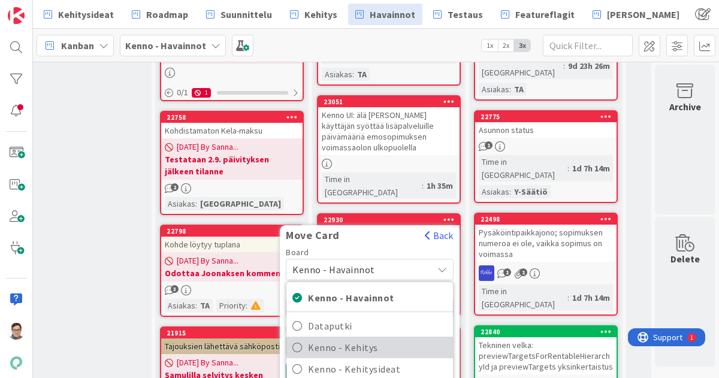
click at [360, 339] on span "Kenno - Kehitys" at bounding box center [377, 348] width 139 height 18
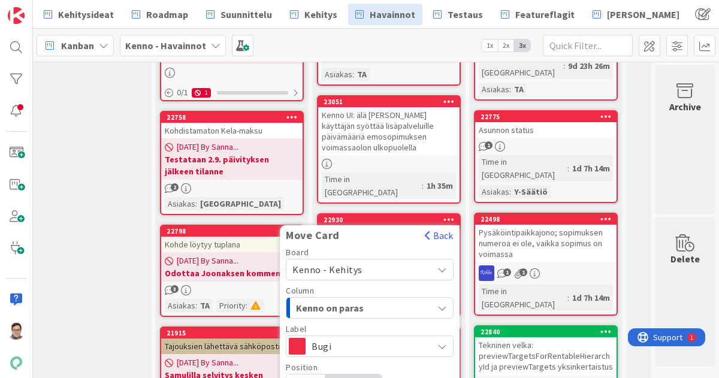
click at [357, 300] on span "Kenno on paras" at bounding box center [341, 308] width 90 height 16
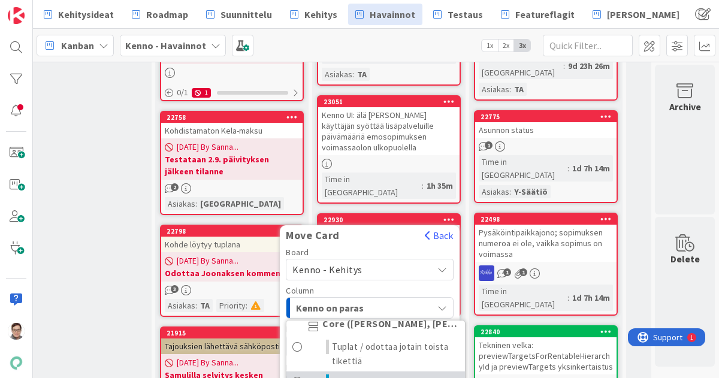
scroll to position [50, 0]
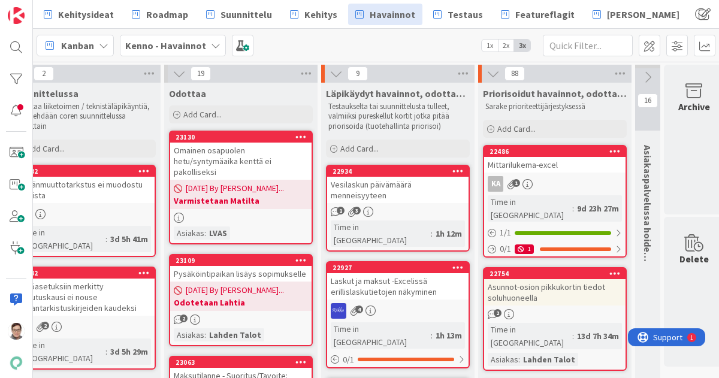
scroll to position [0, 187]
click at [248, 170] on div "Omainen osapuolen hetu/syntymäaika kenttä ei pakolliseksi" at bounding box center [240, 161] width 141 height 37
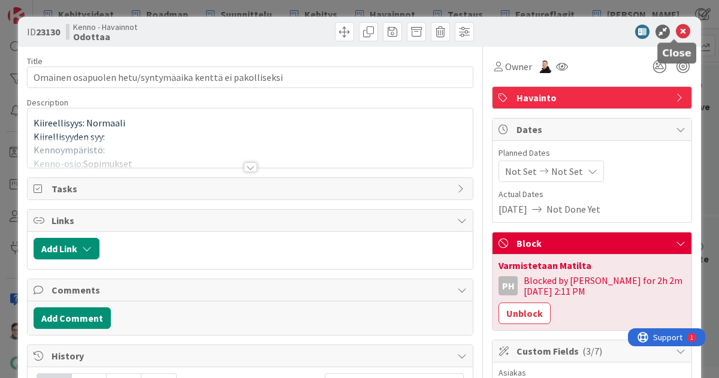
click at [676, 31] on icon at bounding box center [683, 32] width 14 height 14
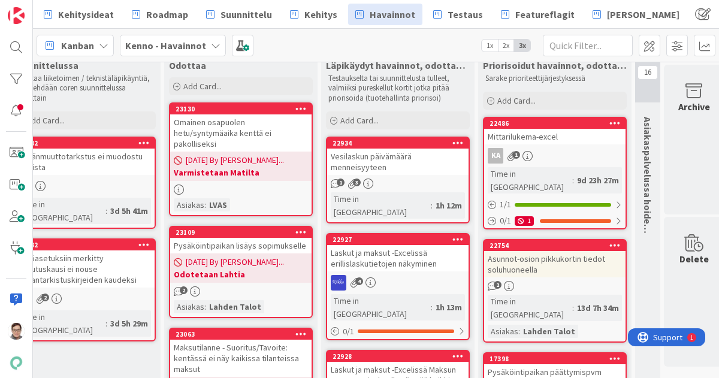
scroll to position [28, 187]
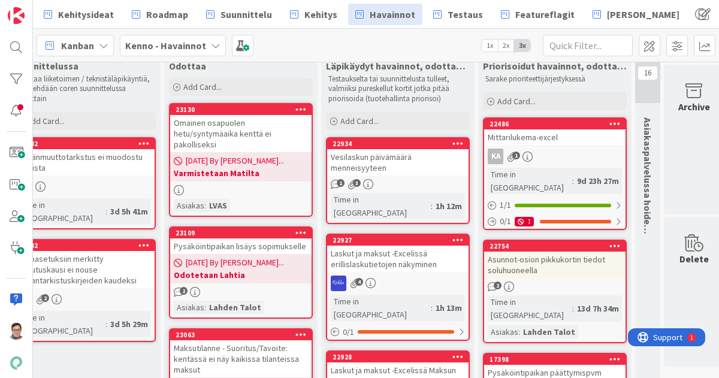
click at [458, 142] on icon at bounding box center [458, 143] width 11 height 8
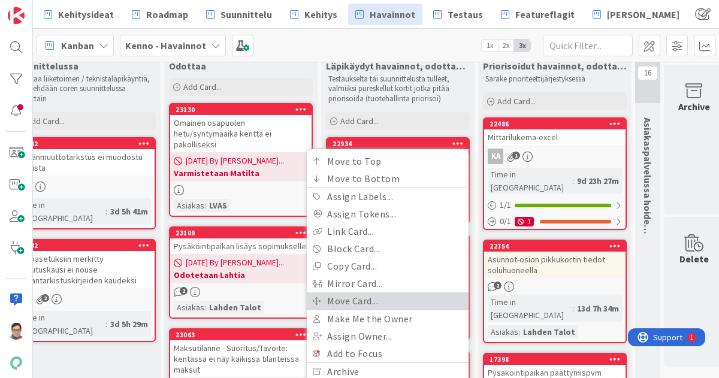
click at [371, 296] on link "Move Card..." at bounding box center [388, 300] width 162 height 17
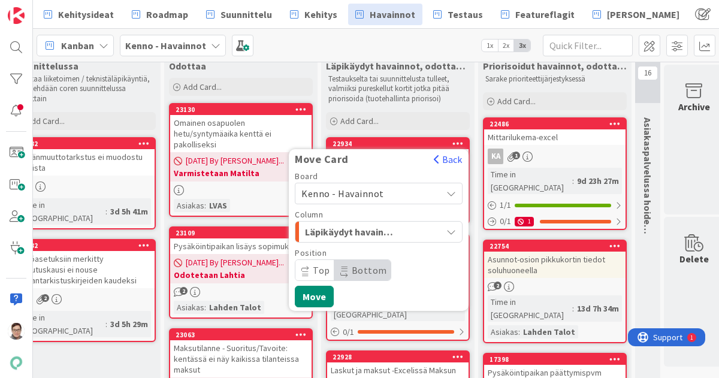
click at [366, 192] on span "Kenno - Havainnot" at bounding box center [342, 194] width 83 height 12
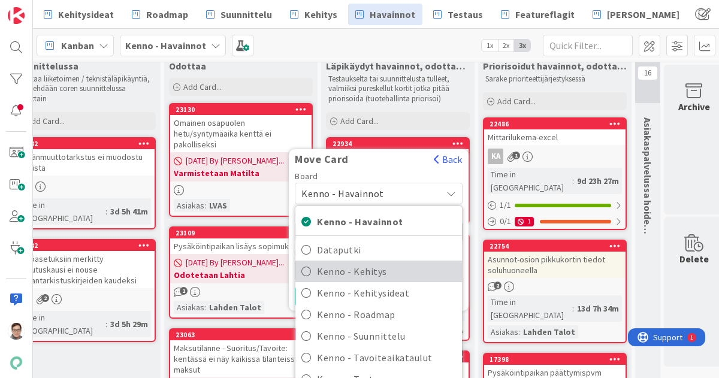
click at [359, 275] on span "Kenno - Kehitys" at bounding box center [386, 272] width 139 height 18
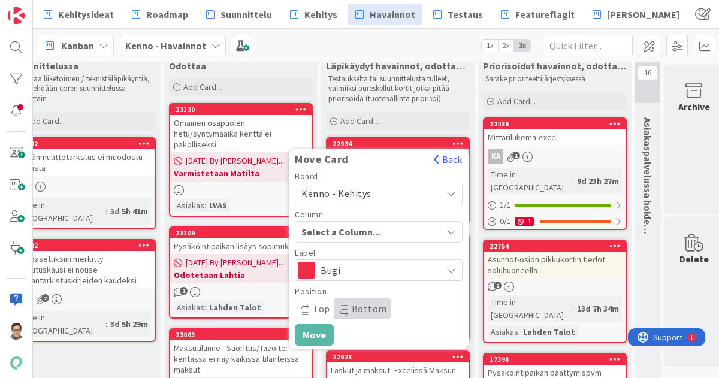
click at [355, 229] on span "Select a Column..." at bounding box center [346, 232] width 90 height 16
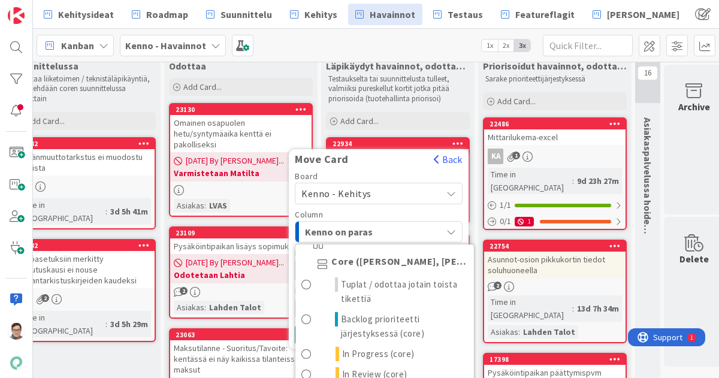
scroll to position [37, 0]
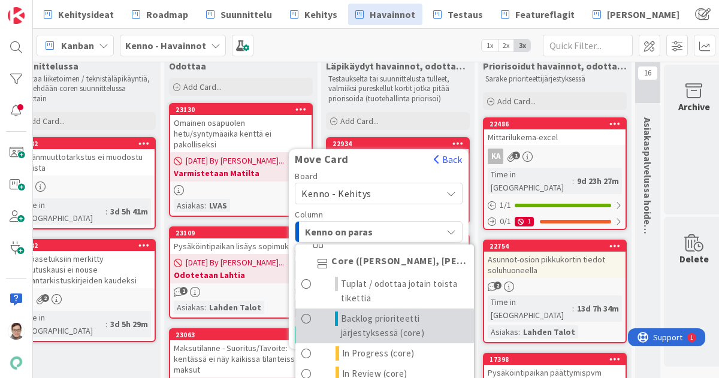
click at [360, 323] on span "Backlog prioriteetti järjestyksessä (core)" at bounding box center [404, 326] width 127 height 29
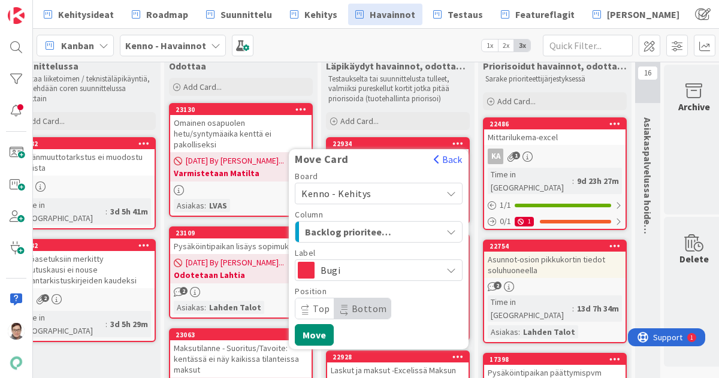
click at [361, 303] on span "Bottom" at bounding box center [369, 309] width 35 height 12
click at [319, 331] on button "Move" at bounding box center [314, 335] width 39 height 22
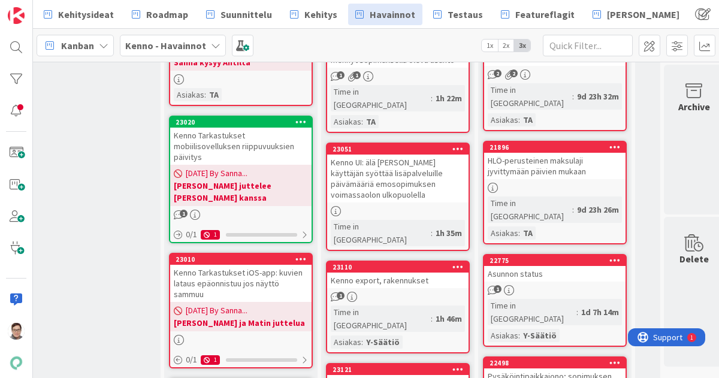
scroll to position [364, 187]
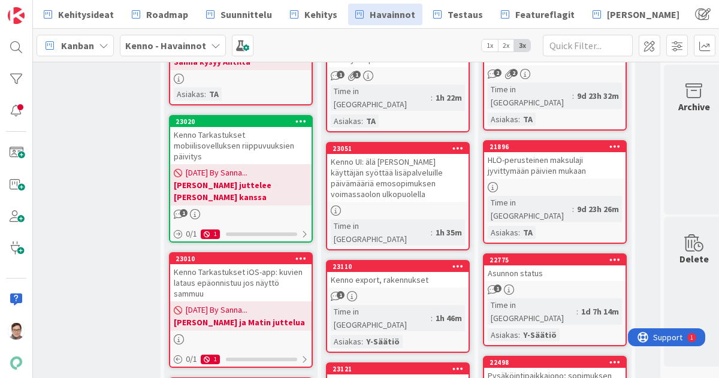
click at [459, 262] on icon at bounding box center [458, 266] width 11 height 8
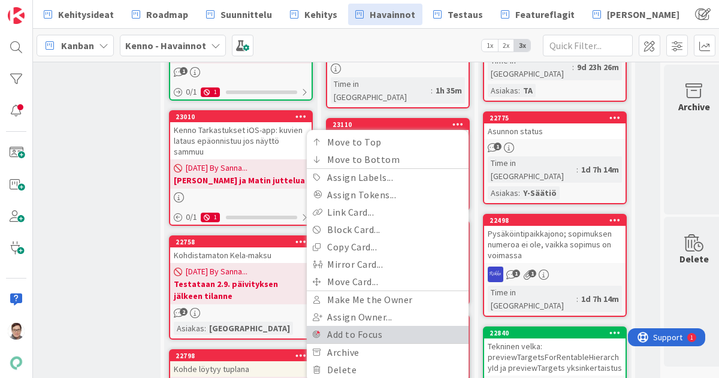
scroll to position [507, 187]
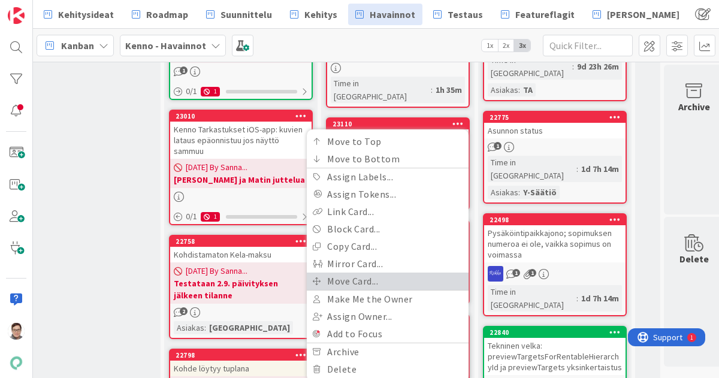
click at [358, 273] on link "Move Card..." at bounding box center [388, 281] width 162 height 17
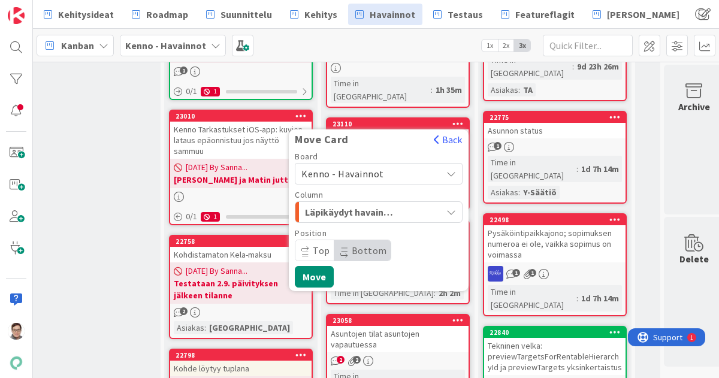
click at [367, 168] on span "Kenno - Havainnot" at bounding box center [342, 174] width 83 height 12
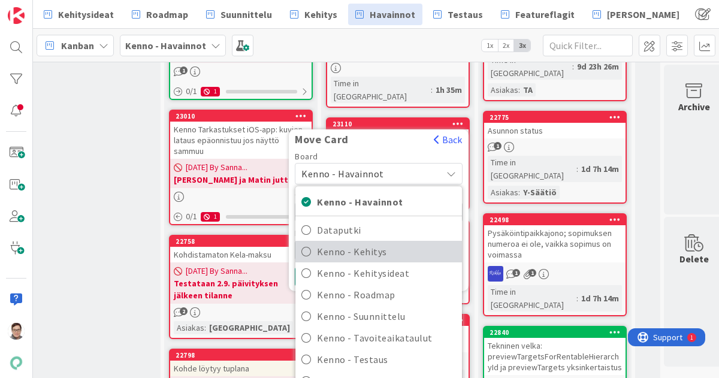
click at [357, 243] on span "Kenno - Kehitys" at bounding box center [386, 252] width 139 height 18
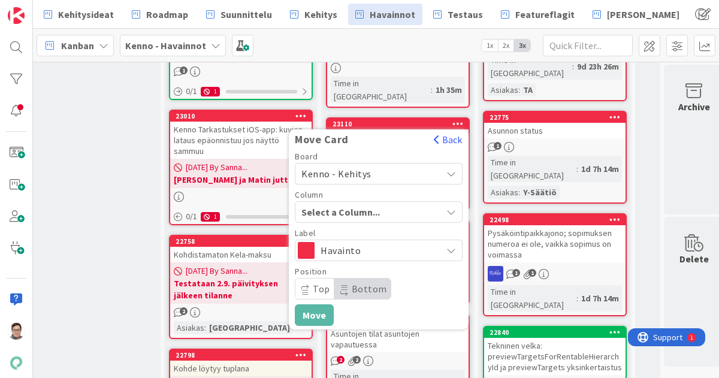
click at [363, 204] on span "Select a Column..." at bounding box center [346, 212] width 90 height 16
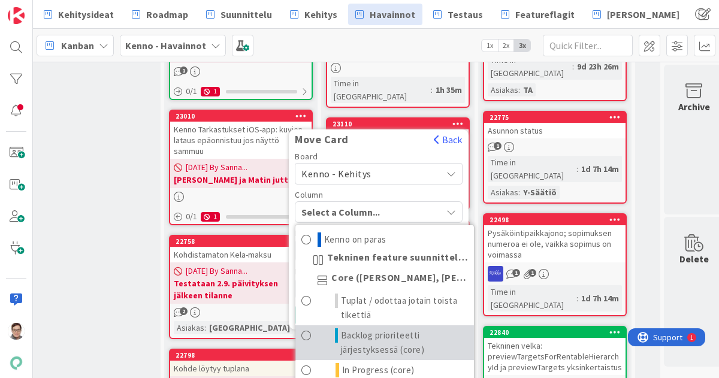
click at [363, 328] on span "Backlog prioriteetti järjestyksessä (core)" at bounding box center [404, 342] width 127 height 29
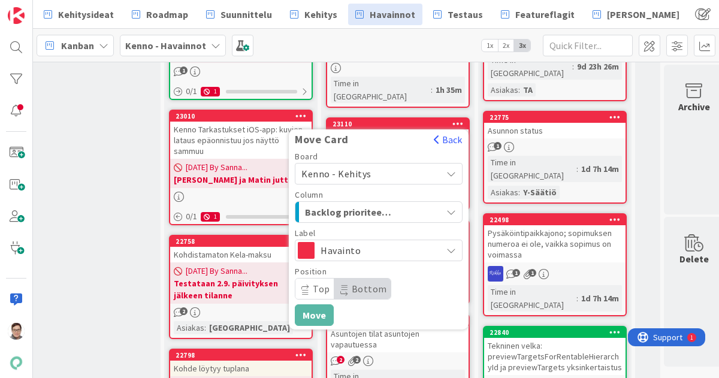
click at [405, 246] on div "Board Kenno - Kehitys Kenno - [GEOGRAPHIC_DATA] Dataputki Kenno - Kehitys Kenno…" at bounding box center [379, 239] width 180 height 174
click at [388, 165] on span "Kenno - Kehitys" at bounding box center [368, 173] width 134 height 17
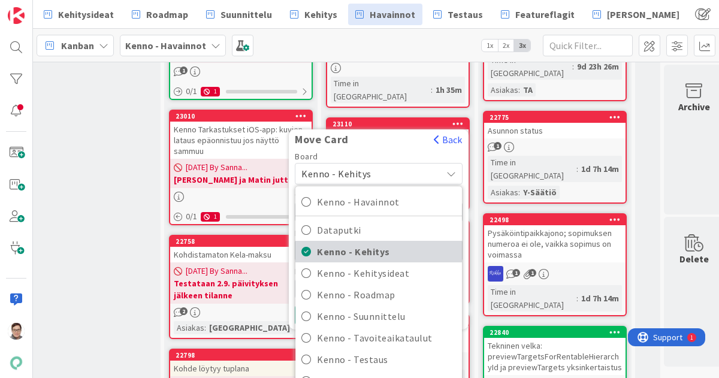
click at [374, 243] on span "Kenno - Kehitys" at bounding box center [386, 252] width 139 height 18
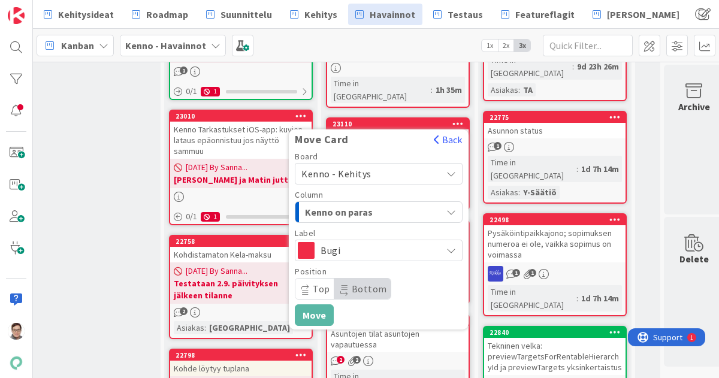
click at [373, 204] on span "Kenno on paras" at bounding box center [350, 212] width 90 height 16
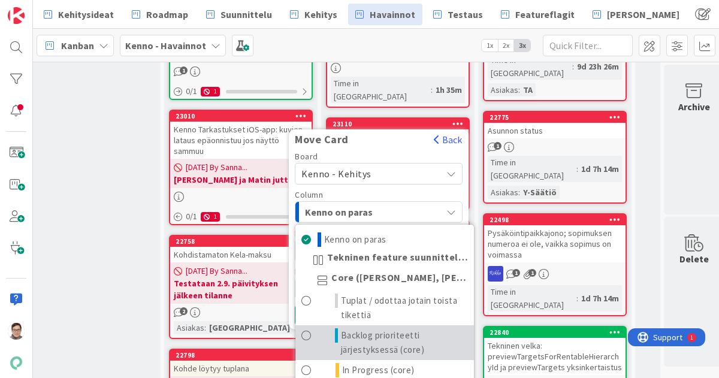
click at [374, 328] on span "Backlog prioriteetti järjestyksessä (core)" at bounding box center [404, 342] width 127 height 29
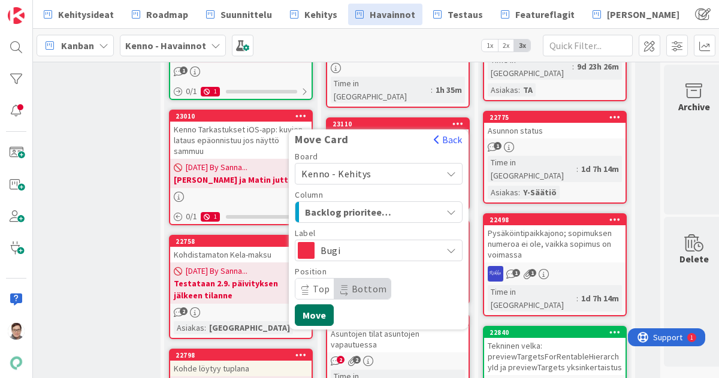
click at [321, 304] on button "Move" at bounding box center [314, 315] width 39 height 22
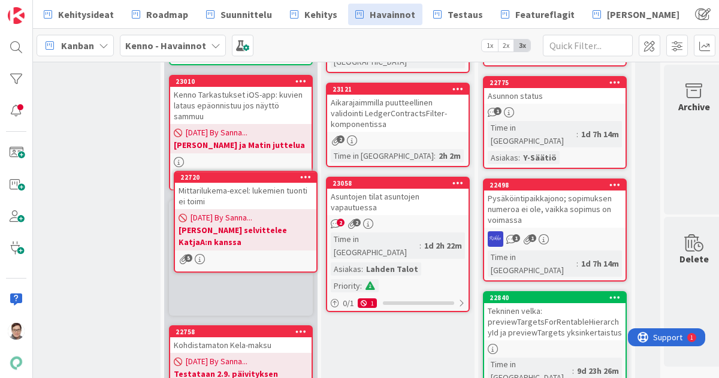
scroll to position [535, 187]
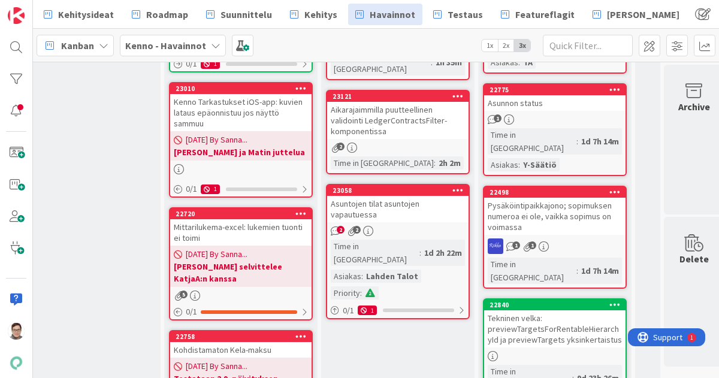
click at [298, 209] on icon at bounding box center [300, 213] width 11 height 8
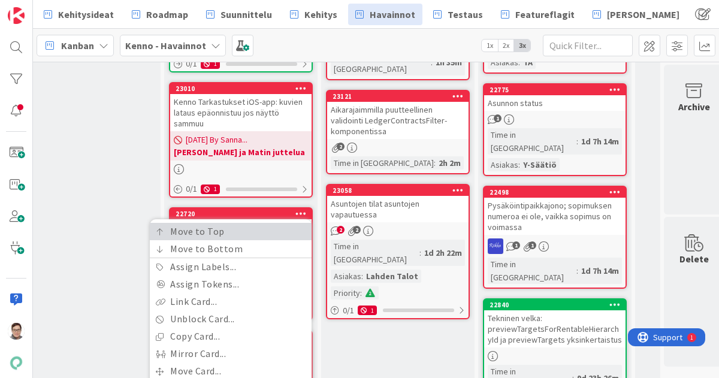
click at [246, 223] on link "Move to Top" at bounding box center [231, 231] width 162 height 17
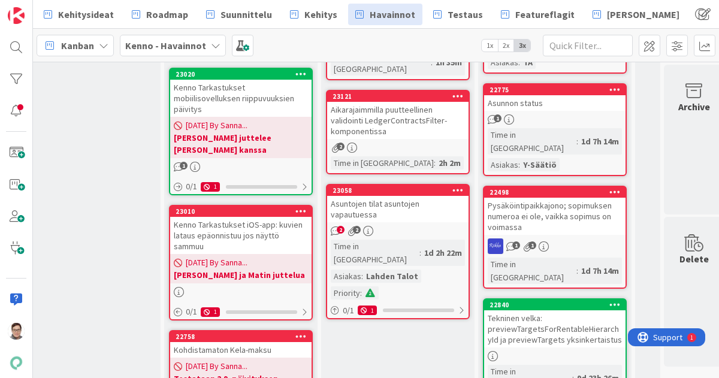
click at [397, 184] on link "23058 Asuntojen tilat asuntojen vapautuessa 2 2 Time in [GEOGRAPHIC_DATA] : 1d …" at bounding box center [398, 251] width 144 height 135
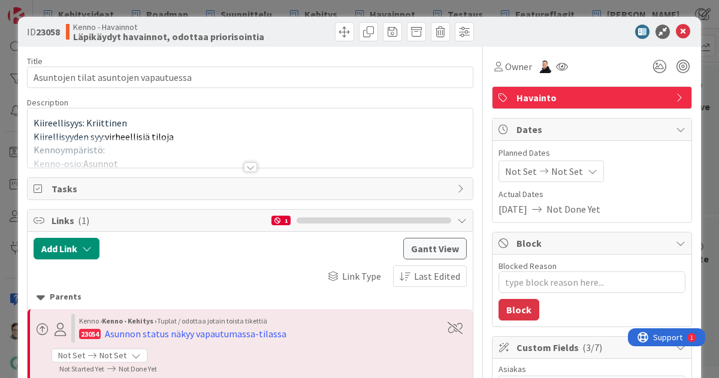
click at [254, 165] on div at bounding box center [250, 152] width 445 height 31
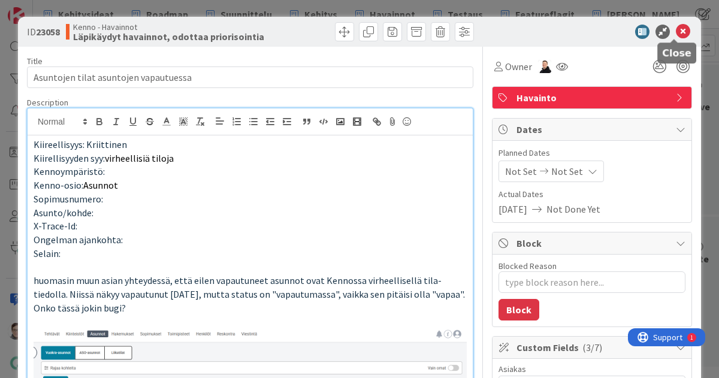
click at [676, 33] on icon at bounding box center [683, 32] width 14 height 14
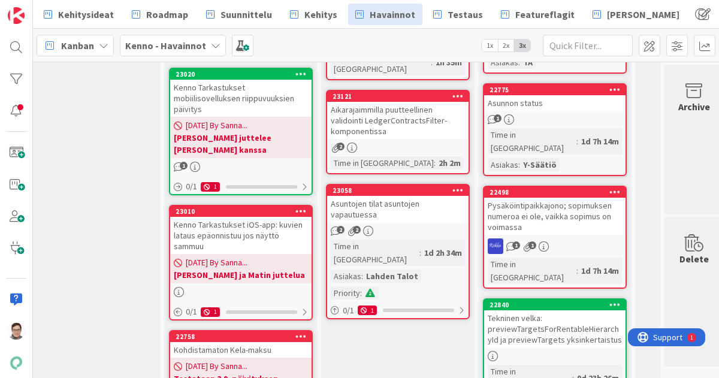
drag, startPoint x: 350, startPoint y: 240, endPoint x: 374, endPoint y: 277, distance: 44.7
click at [397, 226] on div "2 2" at bounding box center [397, 231] width 141 height 10
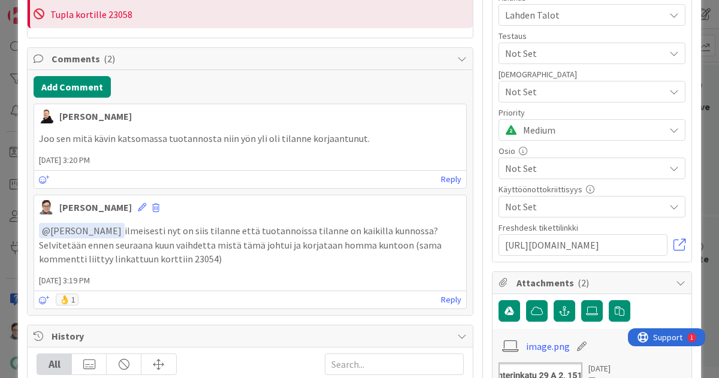
scroll to position [373, 0]
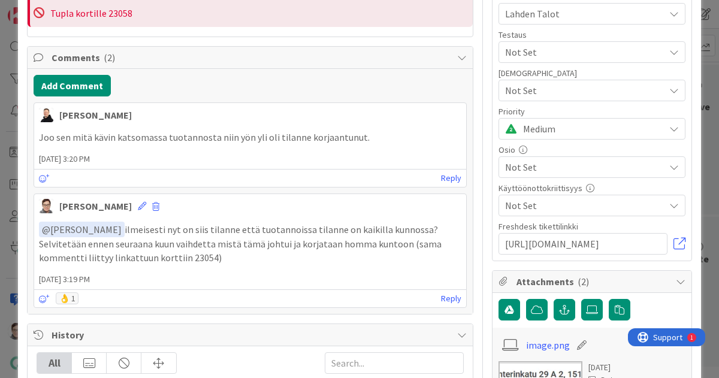
click at [563, 123] on span "Medium" at bounding box center [590, 128] width 135 height 17
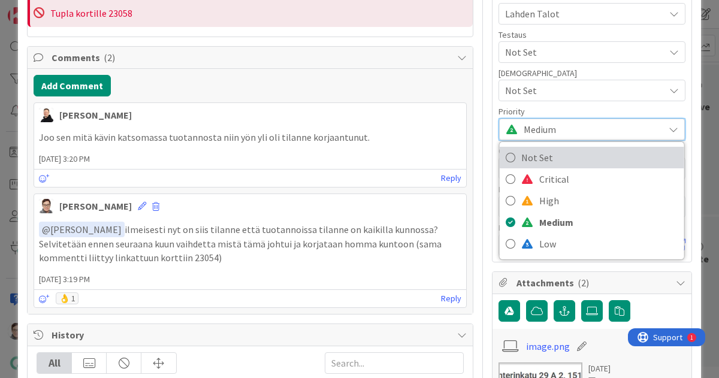
click at [556, 149] on span "Not Set" at bounding box center [599, 158] width 157 height 18
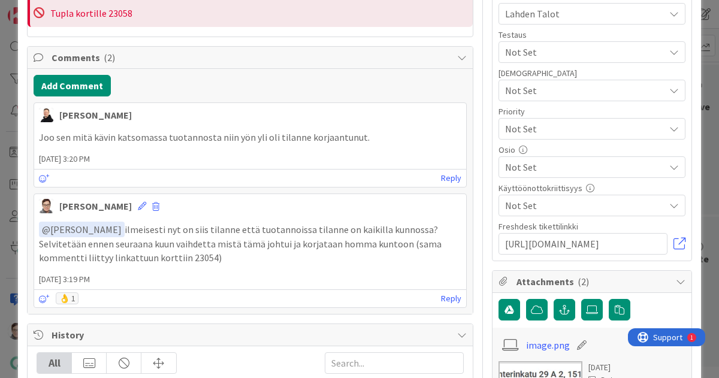
type textarea "x"
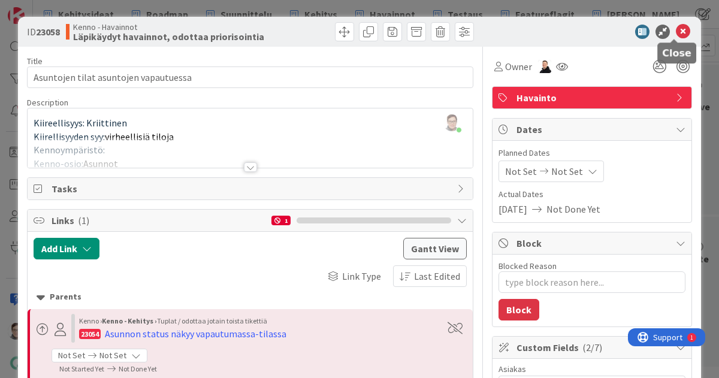
click at [676, 31] on icon at bounding box center [683, 32] width 14 height 14
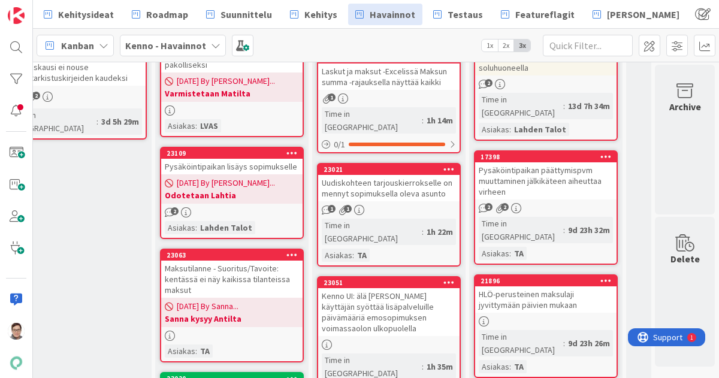
scroll to position [230, 205]
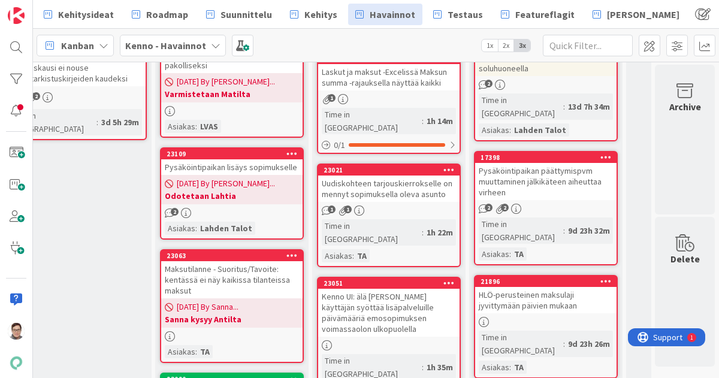
click at [444, 165] on icon at bounding box center [449, 169] width 11 height 8
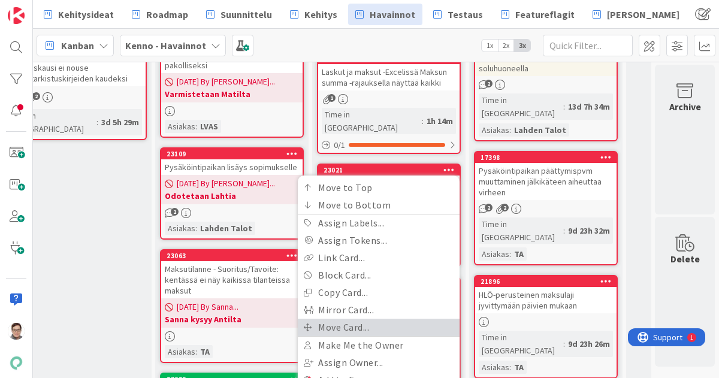
click at [342, 319] on link "Move Card..." at bounding box center [379, 327] width 162 height 17
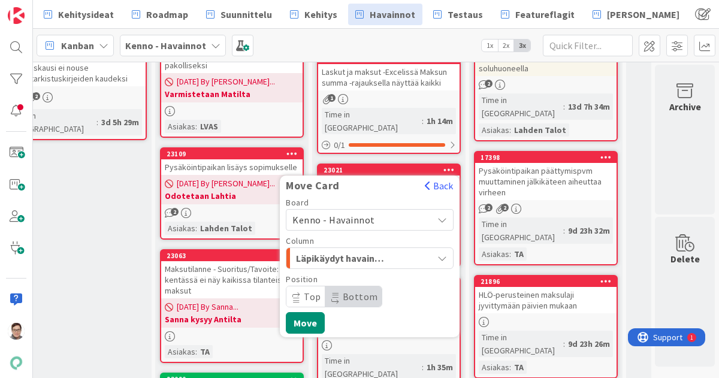
click at [354, 214] on span "Kenno - Havainnot" at bounding box center [333, 220] width 83 height 12
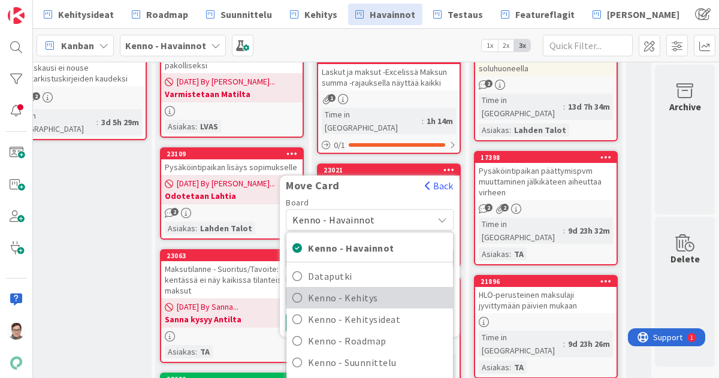
click at [340, 289] on span "Kenno - Kehitys" at bounding box center [377, 298] width 139 height 18
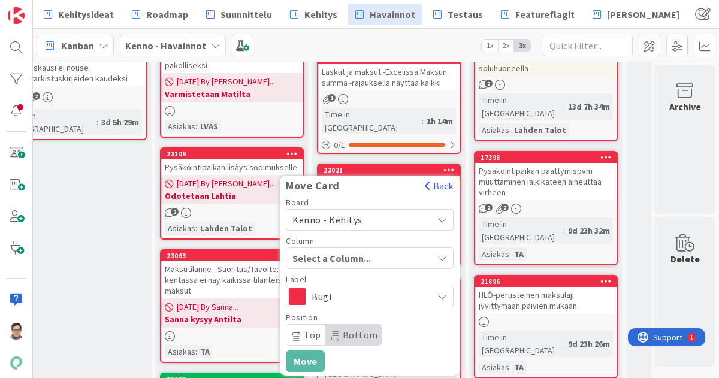
click at [342, 251] on span "Select a Column..." at bounding box center [337, 259] width 90 height 16
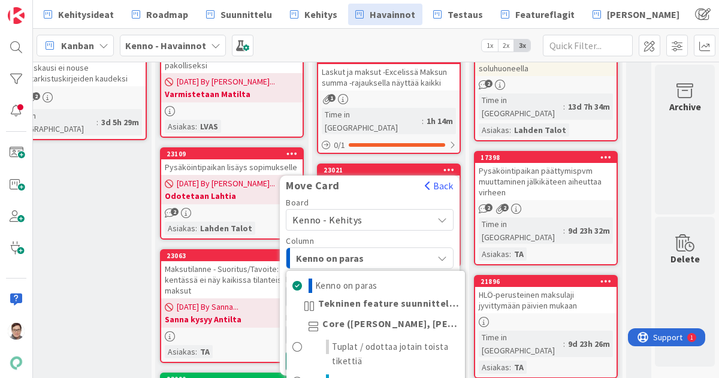
scroll to position [45, 0]
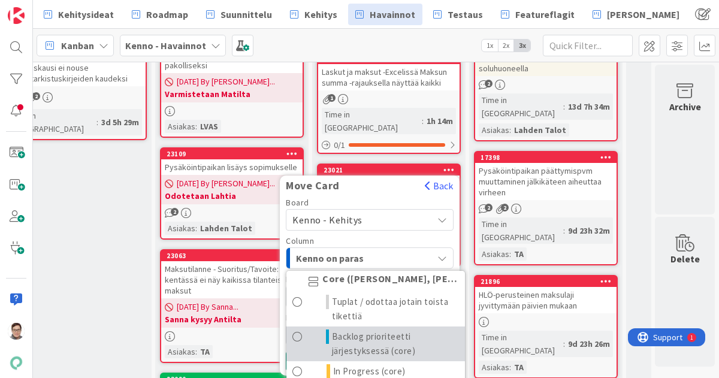
click at [348, 330] on span "Backlog prioriteetti järjestyksessä (core)" at bounding box center [395, 344] width 127 height 29
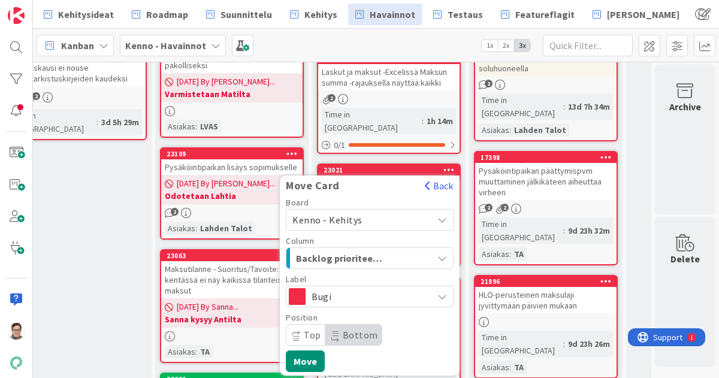
click at [347, 329] on span "Bottom" at bounding box center [360, 335] width 35 height 12
click at [294, 351] on button "Move" at bounding box center [305, 362] width 39 height 22
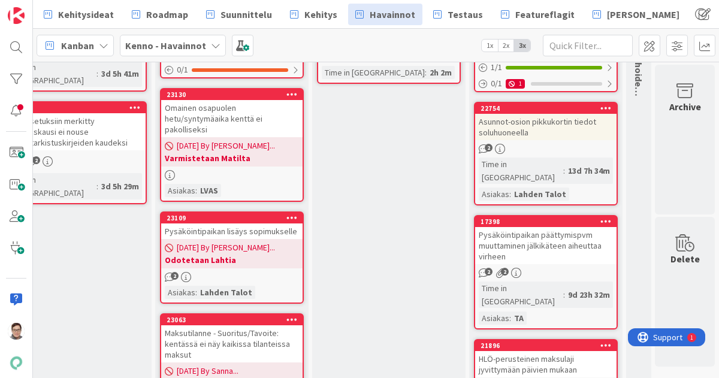
scroll to position [0, 205]
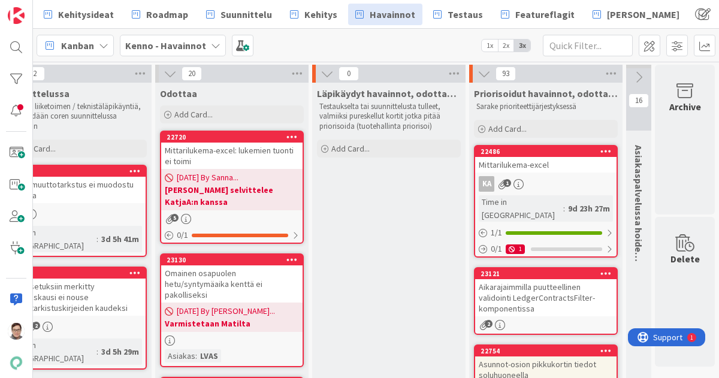
click at [601, 269] on icon at bounding box center [606, 273] width 11 height 8
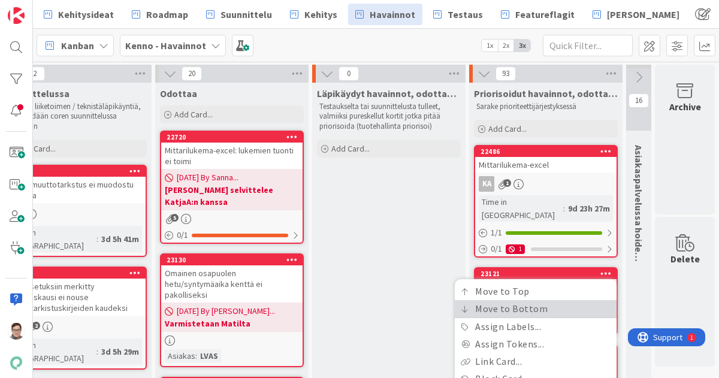
click at [521, 300] on link "Move to Bottom" at bounding box center [536, 308] width 162 height 17
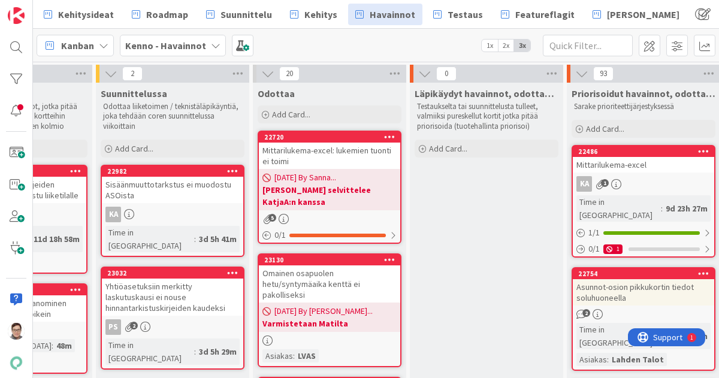
scroll to position [0, 0]
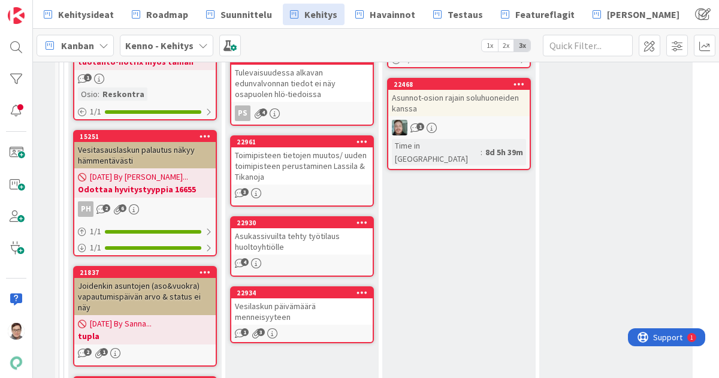
scroll to position [1059, 7]
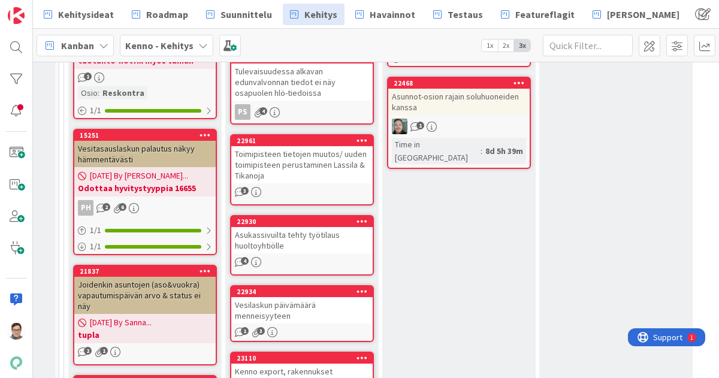
click at [276, 257] on div "4" at bounding box center [301, 262] width 141 height 10
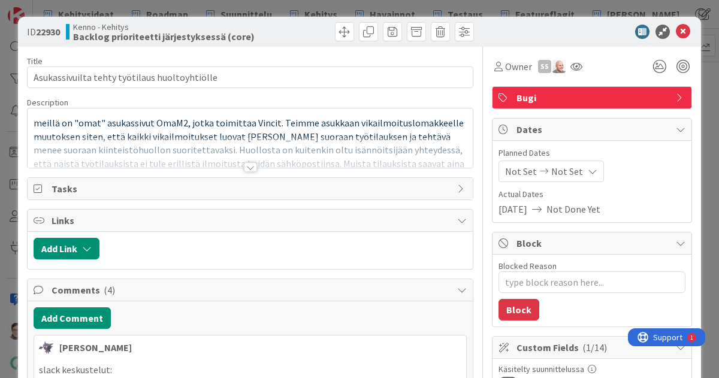
type textarea "x"
click at [676, 29] on icon at bounding box center [683, 32] width 14 height 14
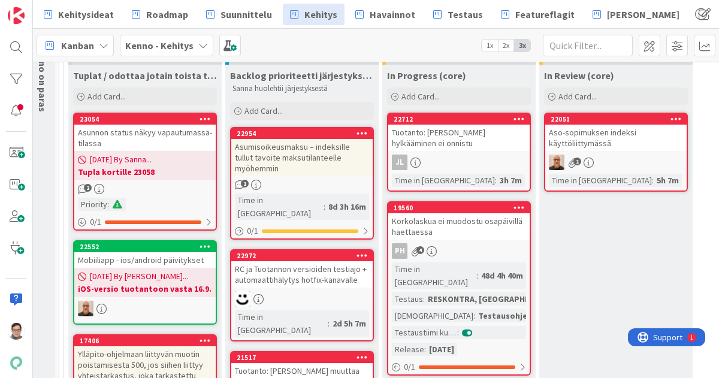
scroll to position [0, 7]
